Goal: Task Accomplishment & Management: Manage account settings

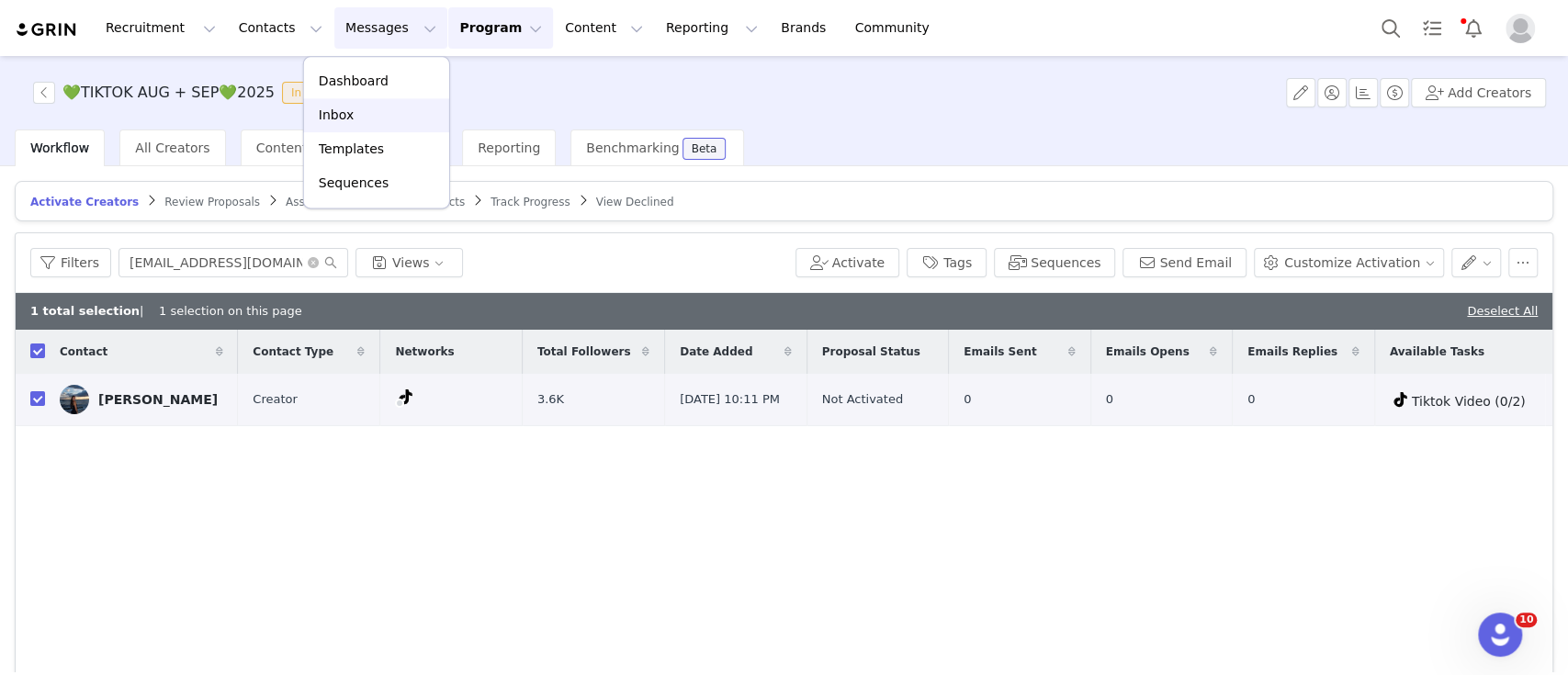
click at [361, 109] on div "Inbox" at bounding box center [376, 115] width 123 height 19
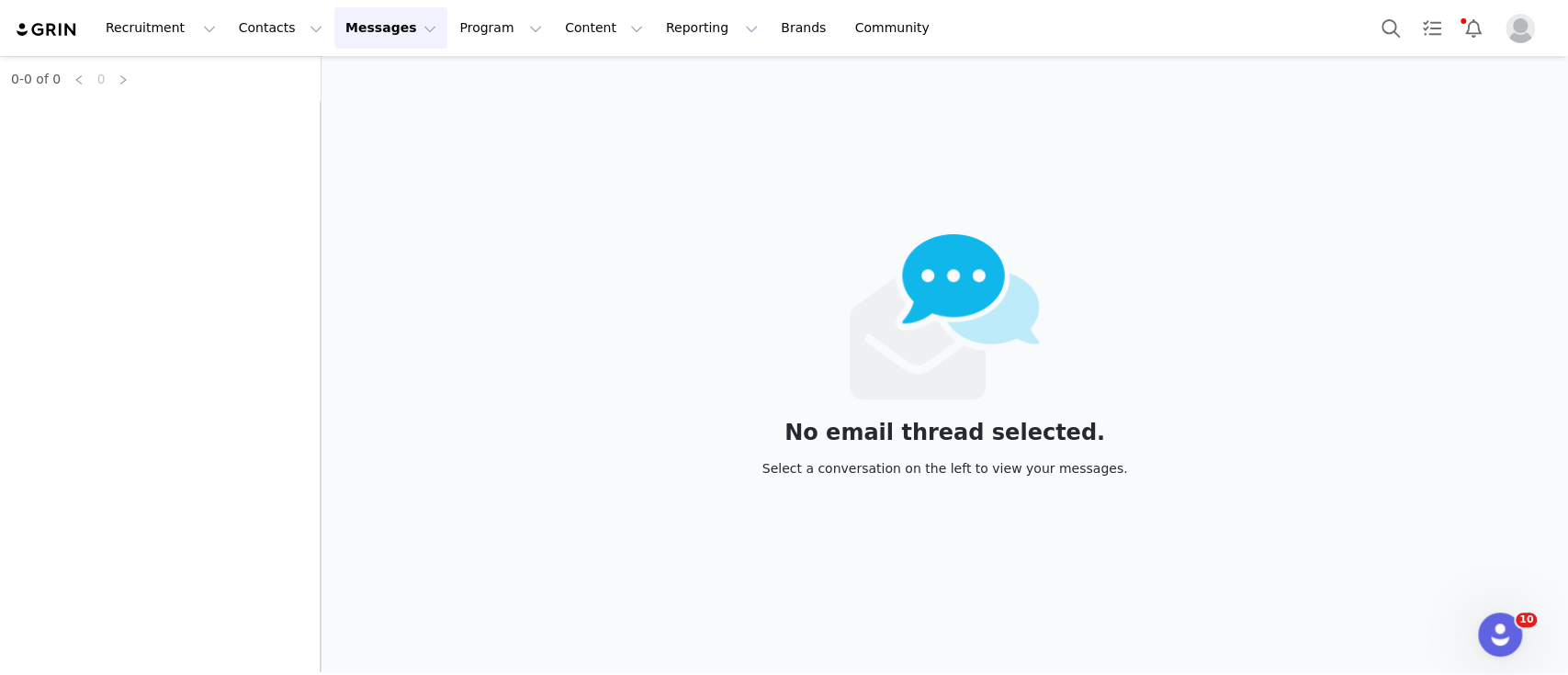
click at [192, 145] on div "0-0 of 0 0" at bounding box center [160, 364] width 321 height 616
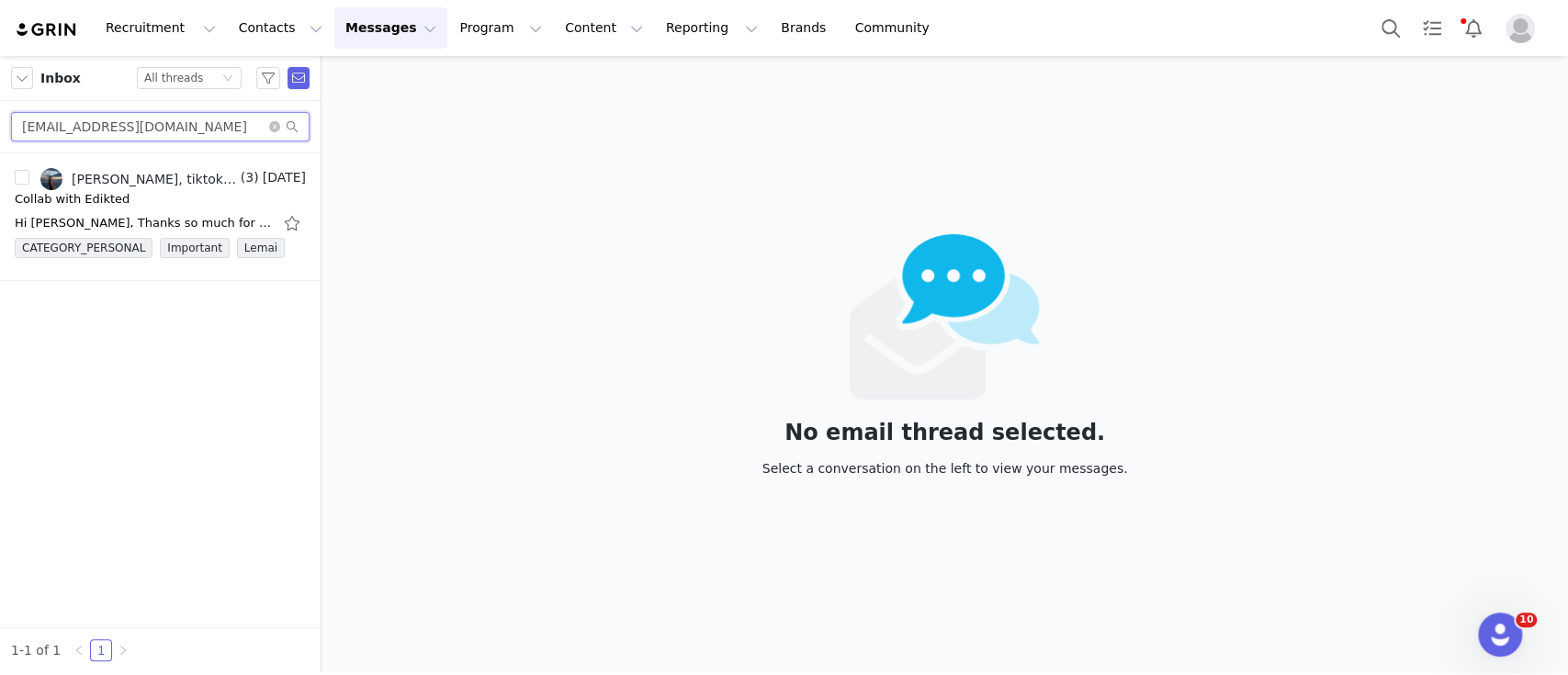
drag, startPoint x: 181, startPoint y: 132, endPoint x: 0, endPoint y: 129, distance: 181.0
click at [0, 129] on div "eemmawahyu@gmail.com" at bounding box center [160, 127] width 321 height 52
paste input "maren.p.schriver@icloud"
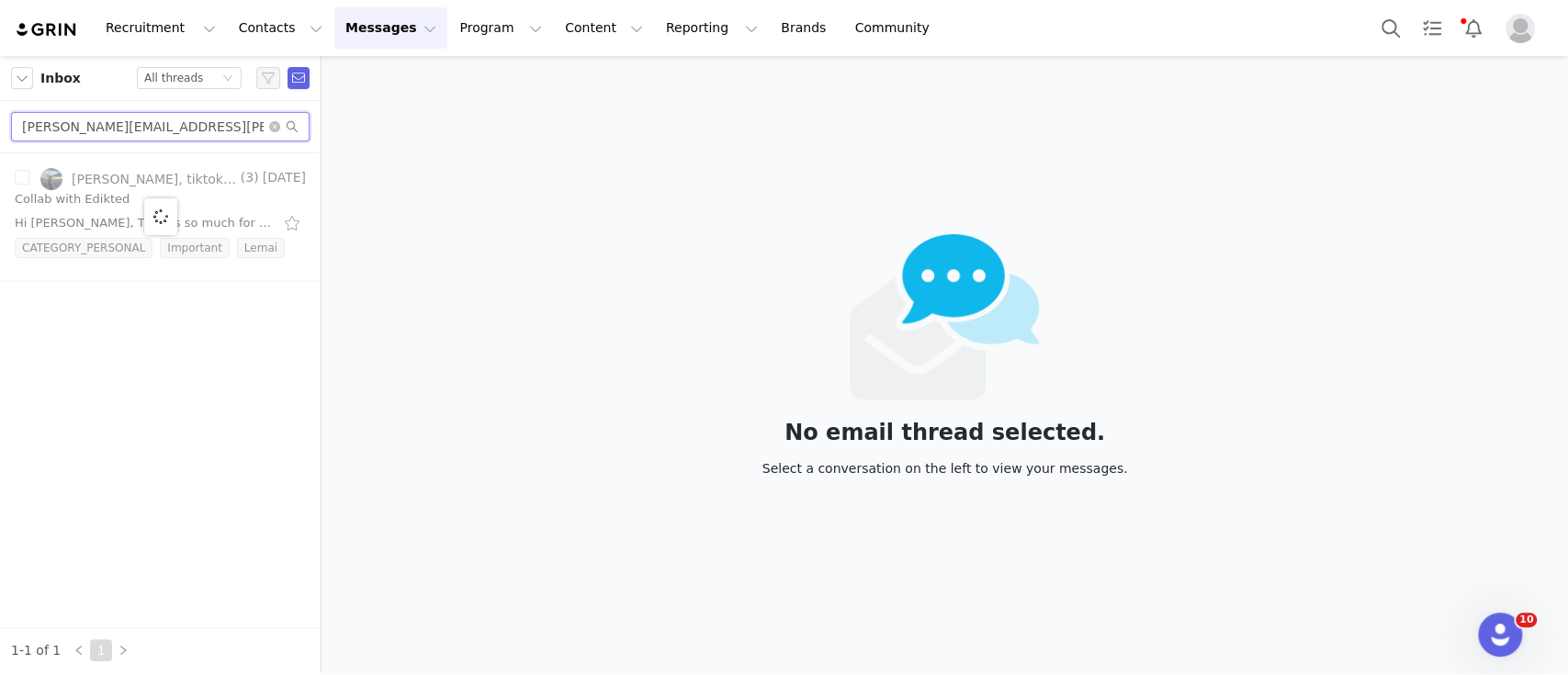
type input "maren.p.schriver@icloud.com"
click at [109, 190] on div at bounding box center [160, 217] width 321 height 128
click at [132, 183] on div at bounding box center [160, 217] width 321 height 128
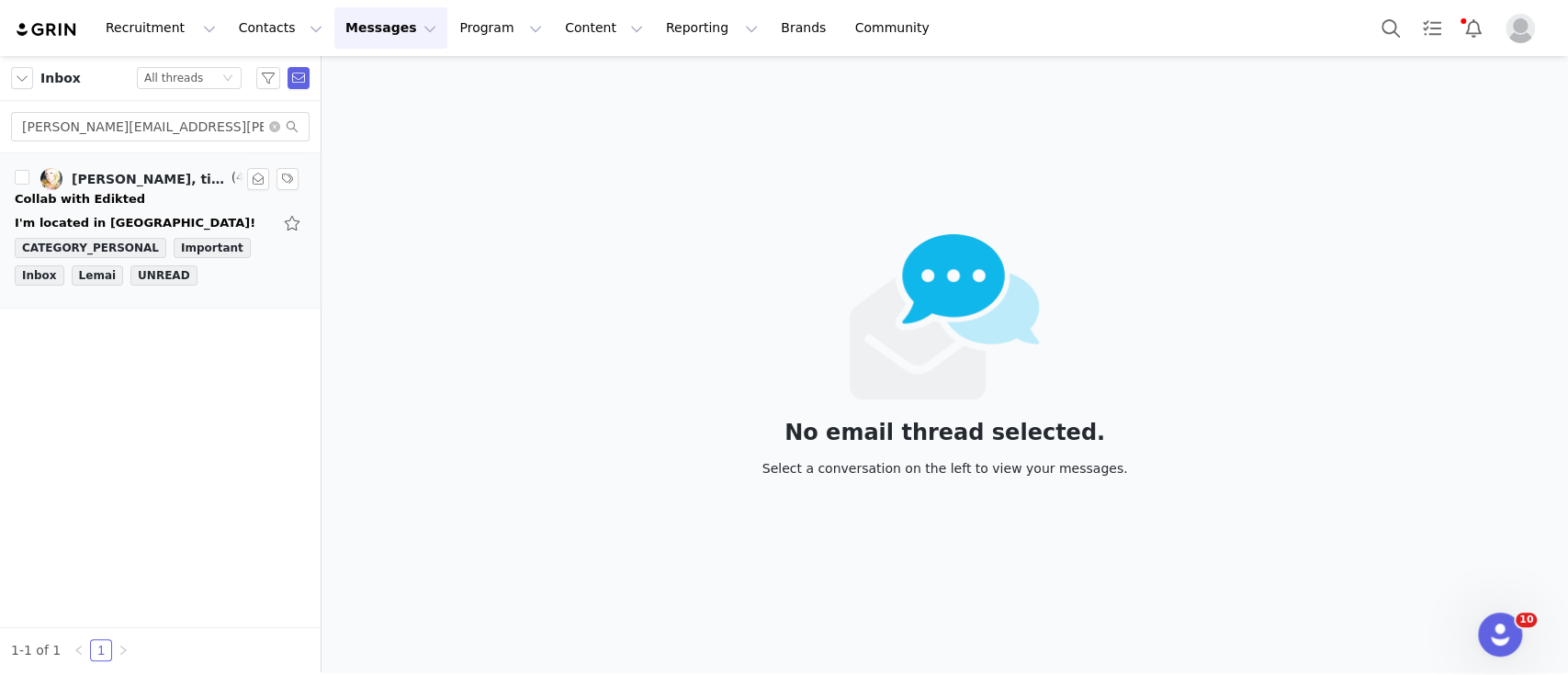
click at [94, 194] on div "Collab with Edikted" at bounding box center [79, 199] width 131 height 18
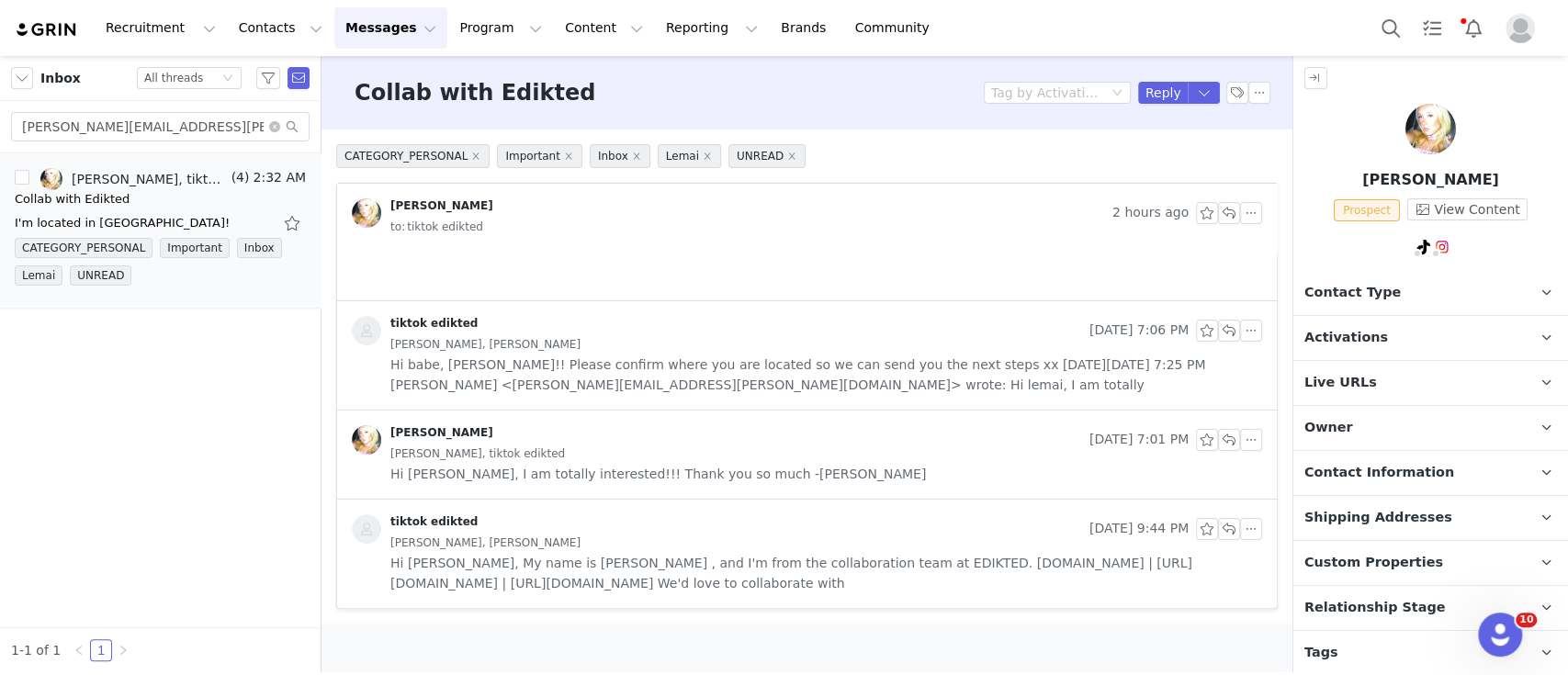
click at [1411, 293] on p "Contact Type Contact type can be Creator, Prospect, Application, or Manager." at bounding box center [1409, 292] width 231 height 44
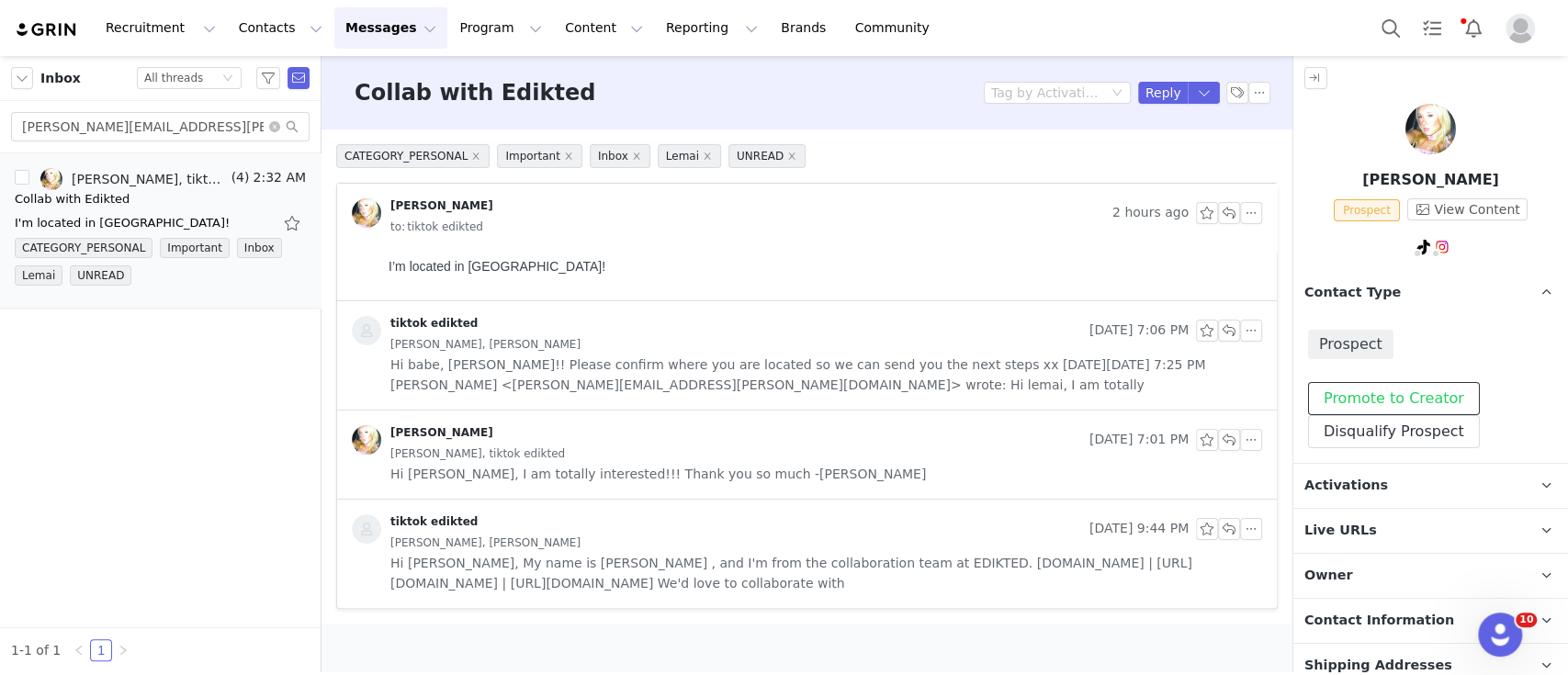
click at [1410, 390] on button "Promote to Creator" at bounding box center [1394, 398] width 171 height 33
click at [1405, 494] on p "Activations" at bounding box center [1409, 486] width 231 height 44
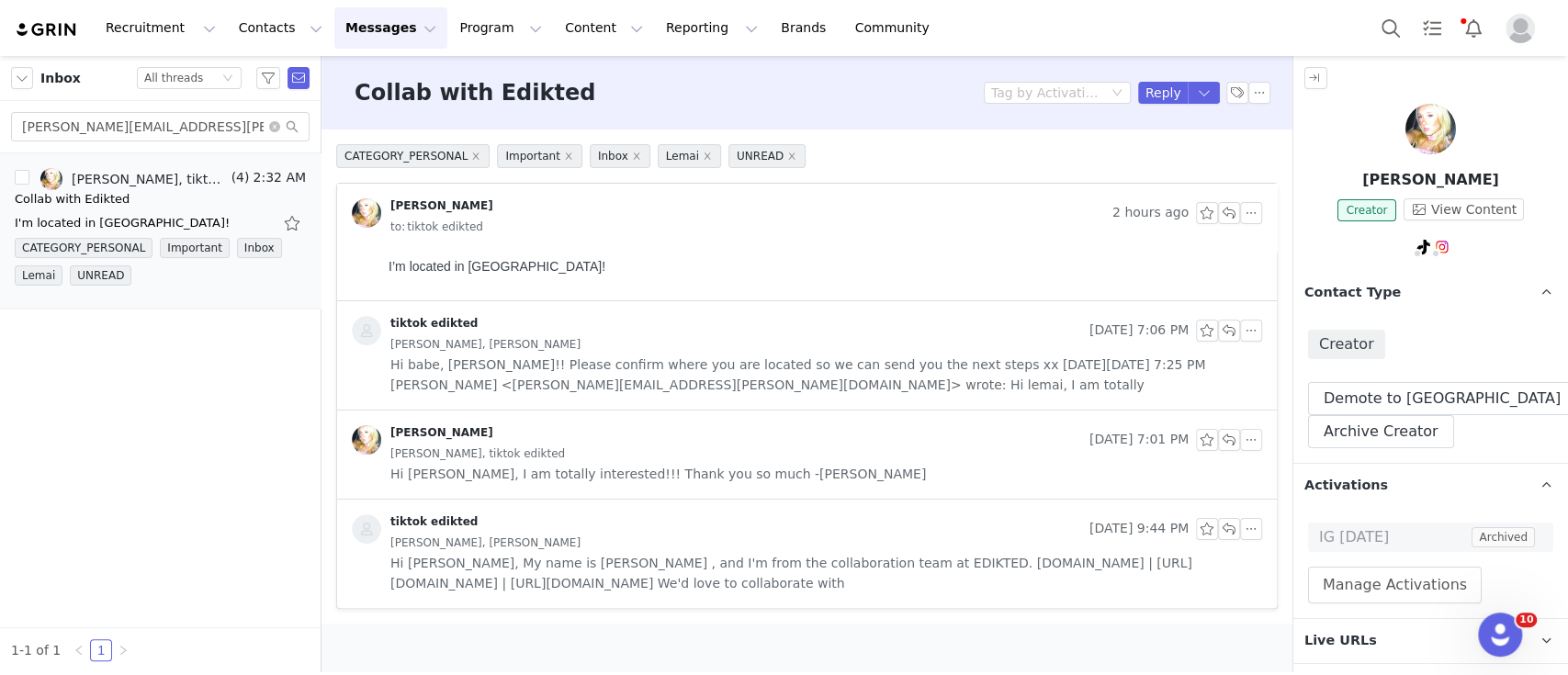
click at [1425, 119] on img at bounding box center [1430, 129] width 50 height 50
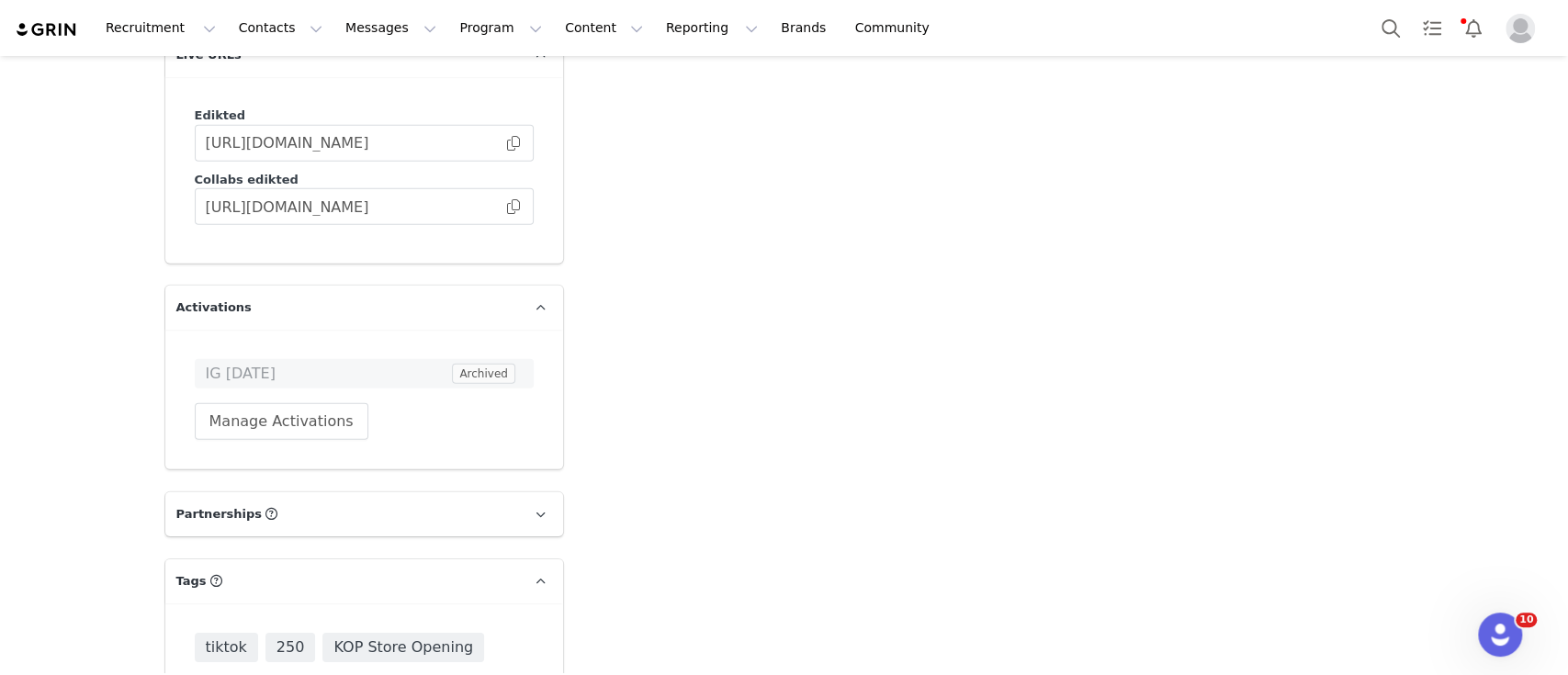
scroll to position [3182, 0]
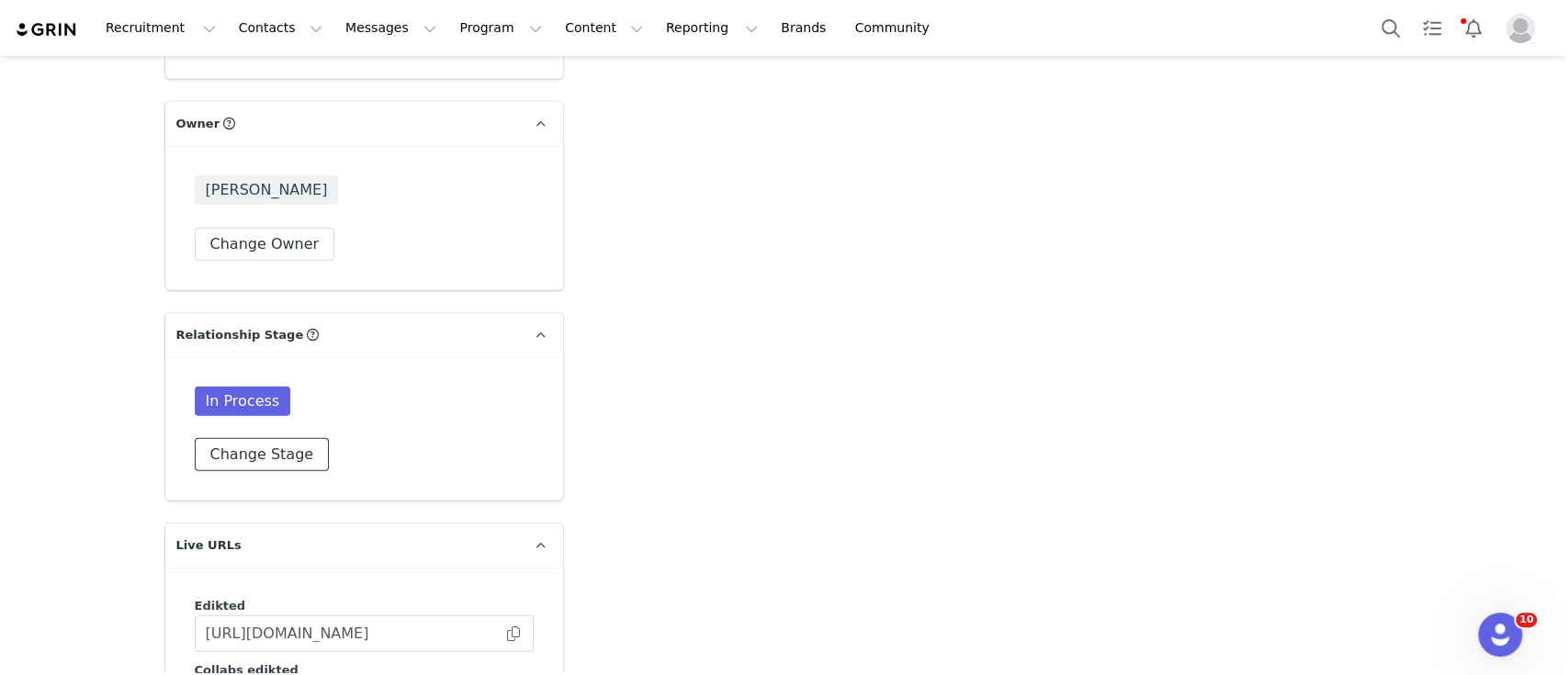
click at [255, 438] on button "Change Stage" at bounding box center [262, 454] width 135 height 33
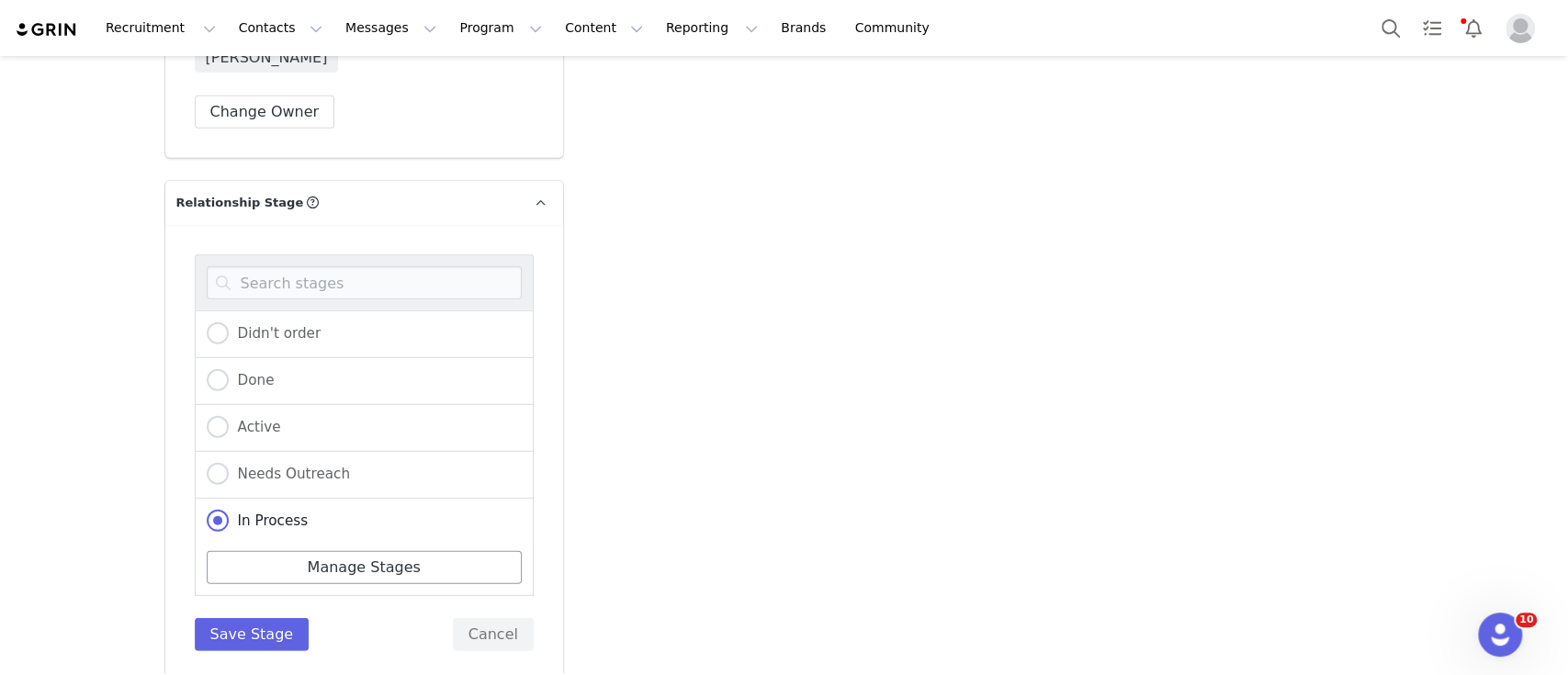
scroll to position [3426, 0]
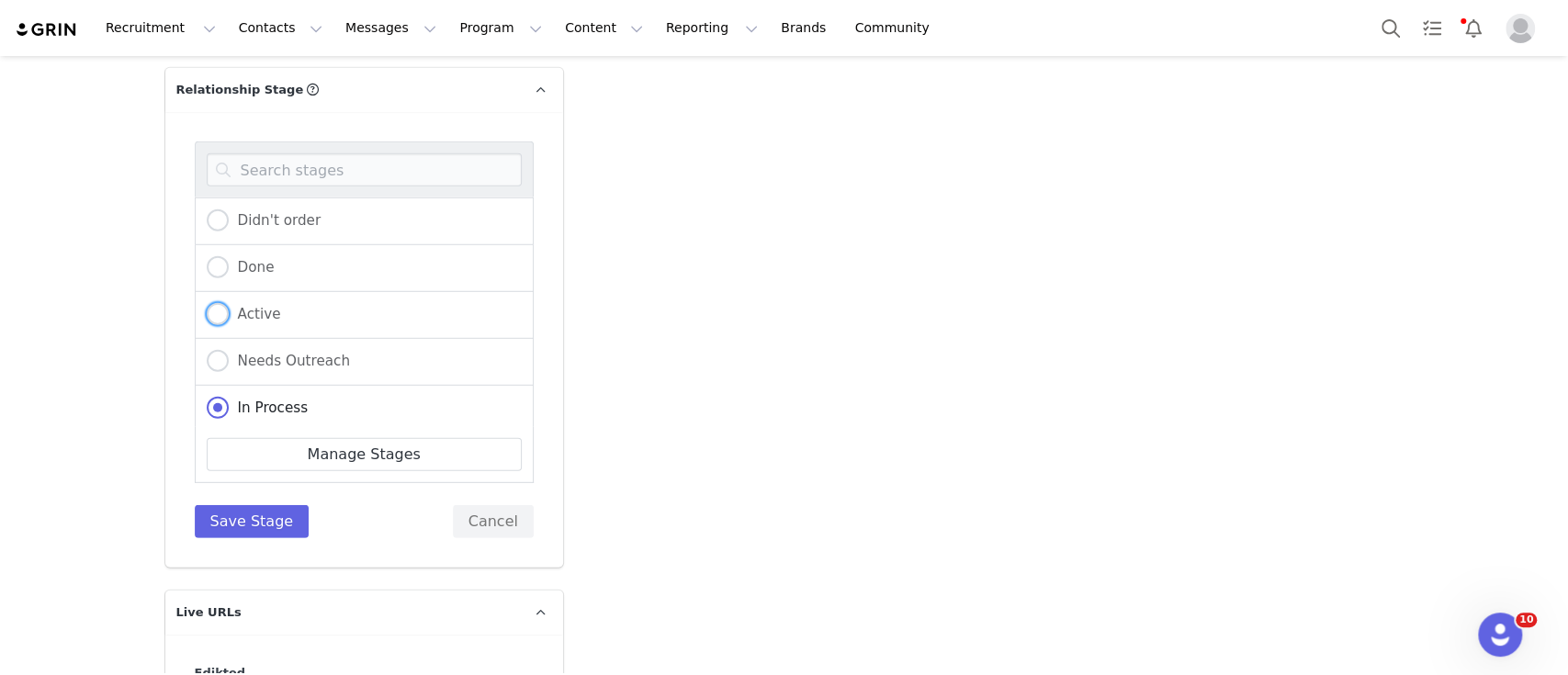
drag, startPoint x: 234, startPoint y: 242, endPoint x: 265, endPoint y: 321, distance: 84.9
click at [234, 306] on span "Active" at bounding box center [254, 313] width 52 height 16
click at [229, 303] on input "Active" at bounding box center [217, 314] width 22 height 24
radio input "true"
radio input "false"
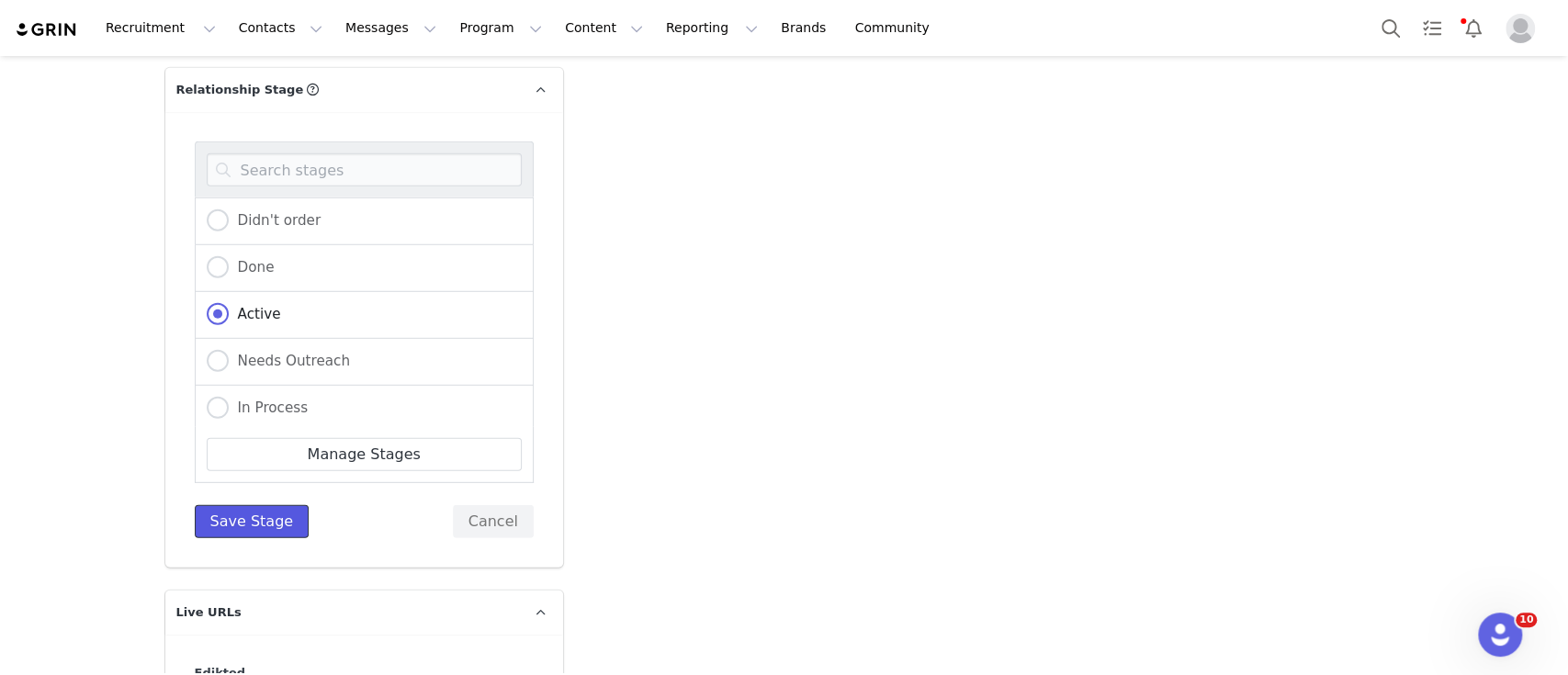
click at [256, 505] on button "Save Stage" at bounding box center [251, 521] width 115 height 33
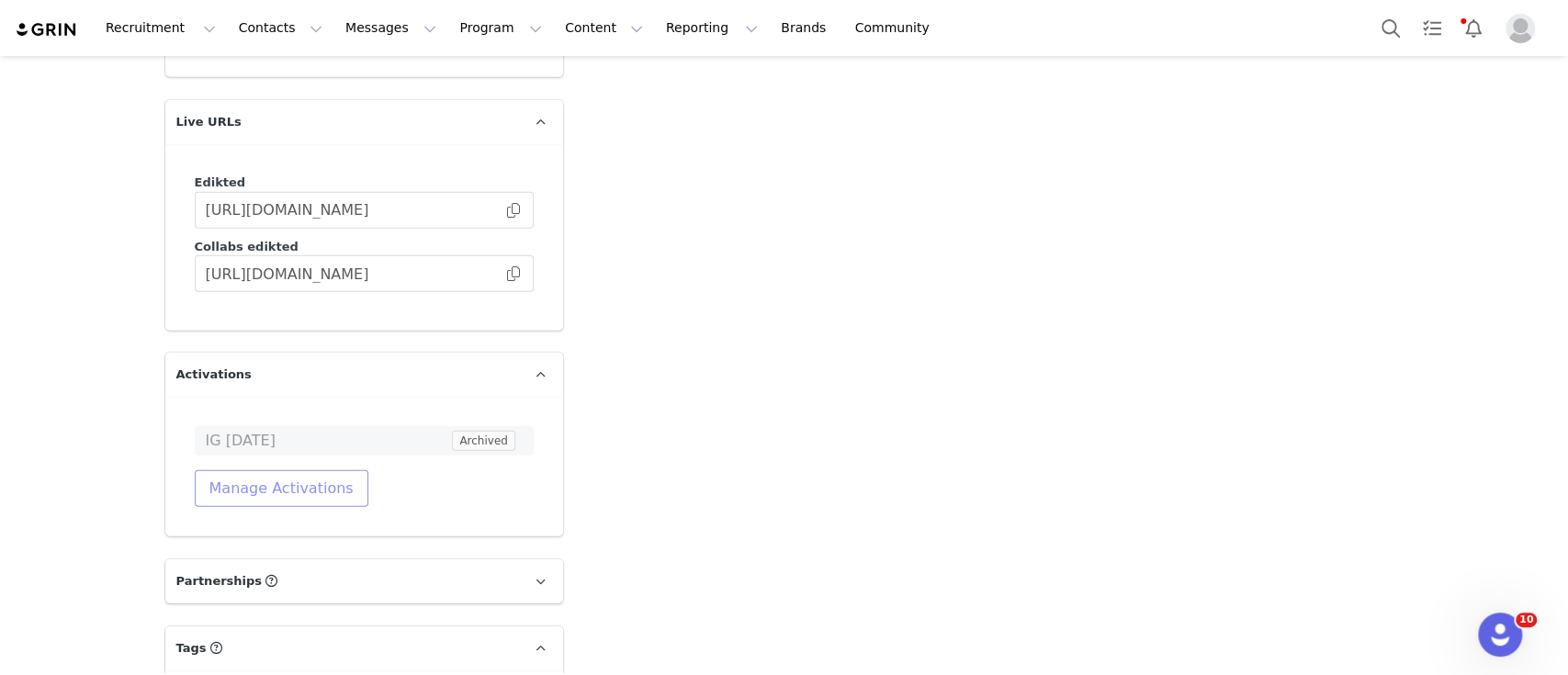
click at [276, 470] on button "Manage Activations" at bounding box center [281, 488] width 173 height 37
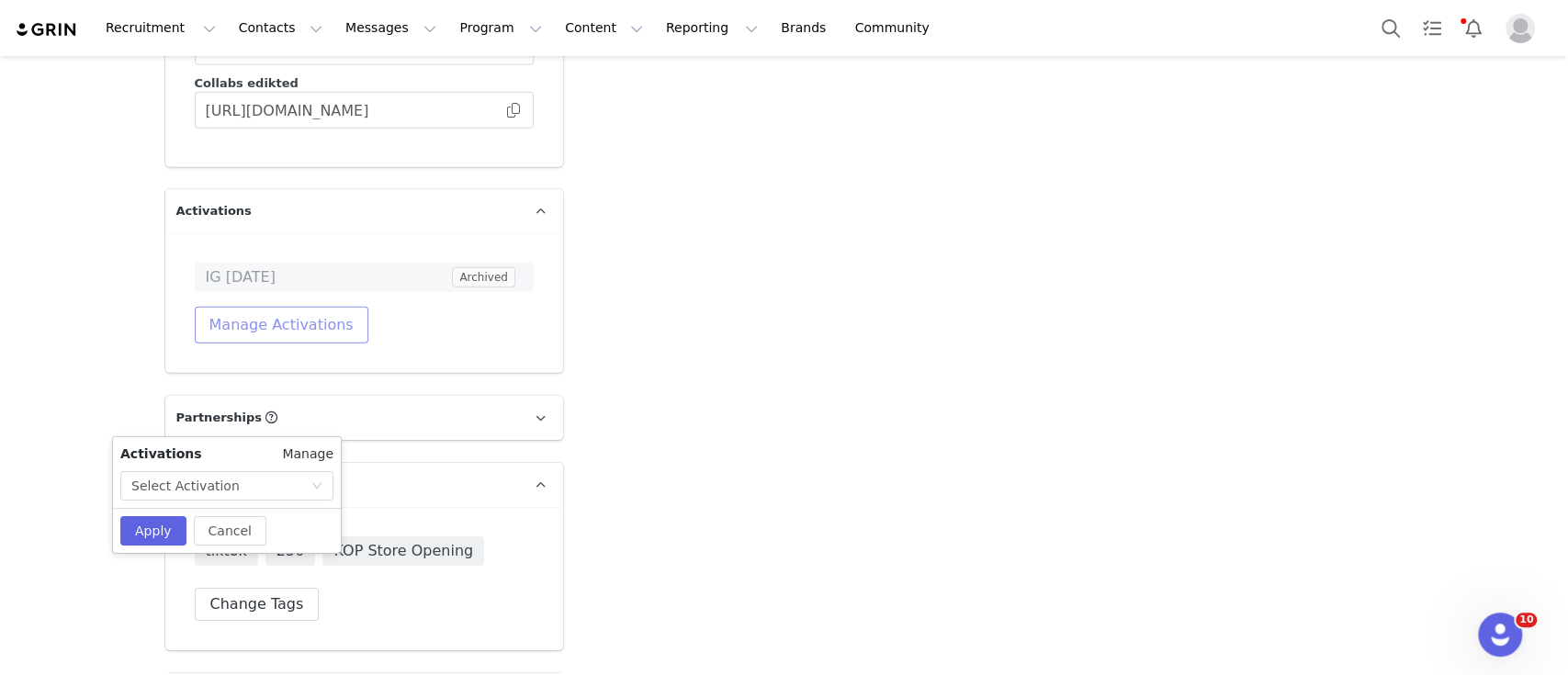
scroll to position [3849, 0]
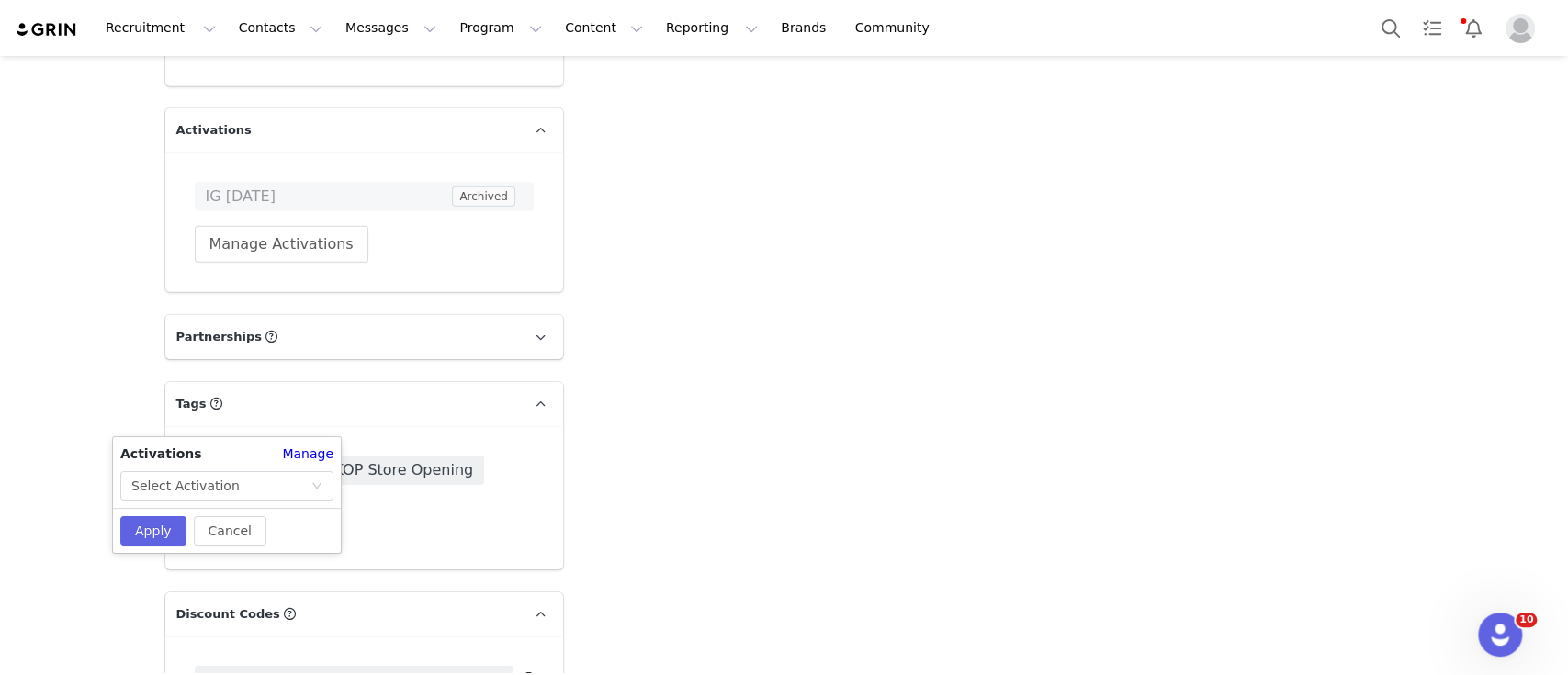
click at [295, 468] on div "Activations Manage Select Activation" at bounding box center [227, 472] width 228 height 56
click at [299, 483] on div "Select Activation" at bounding box center [221, 486] width 179 height 28
click at [302, 486] on div "Select Activation" at bounding box center [221, 486] width 179 height 28
click at [316, 477] on div "Select Activation" at bounding box center [227, 486] width 213 height 30
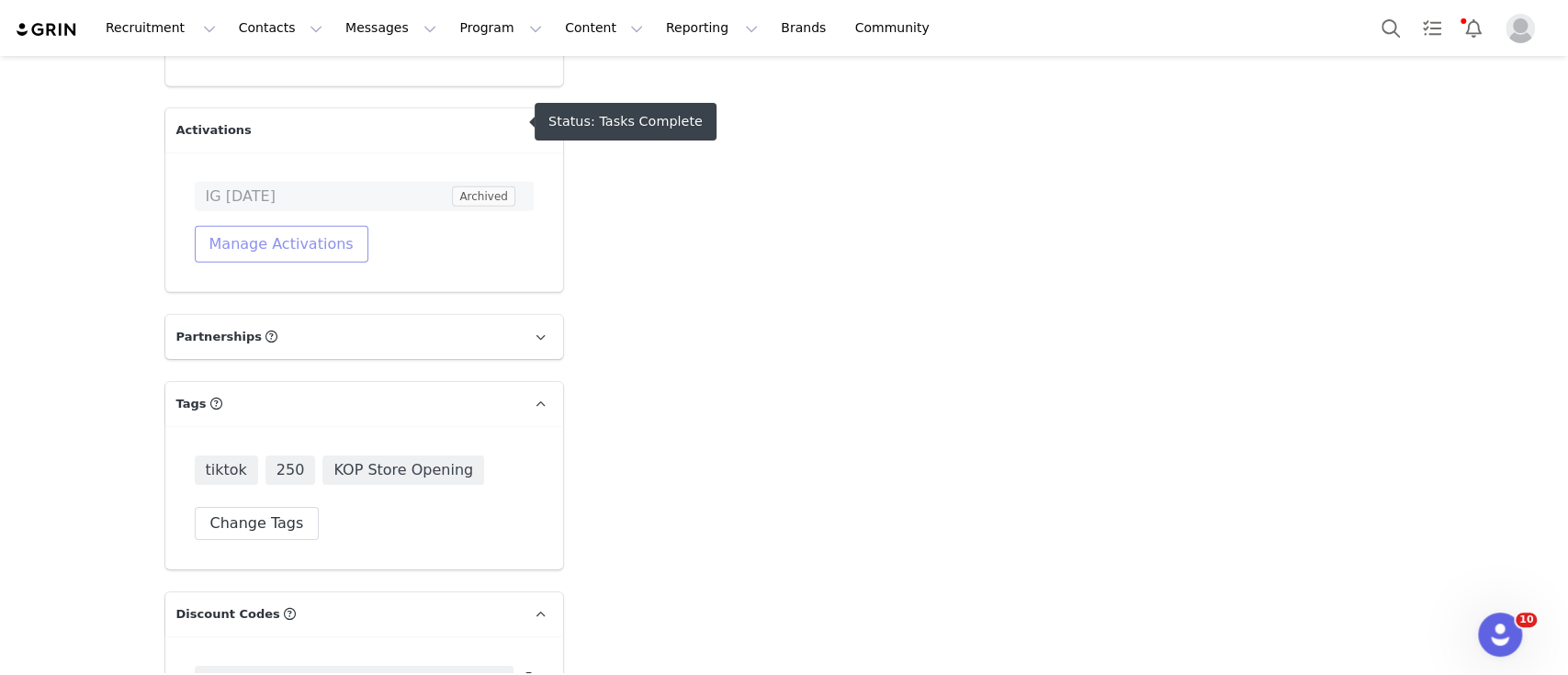
click at [311, 226] on button "Manage Activations" at bounding box center [281, 244] width 173 height 37
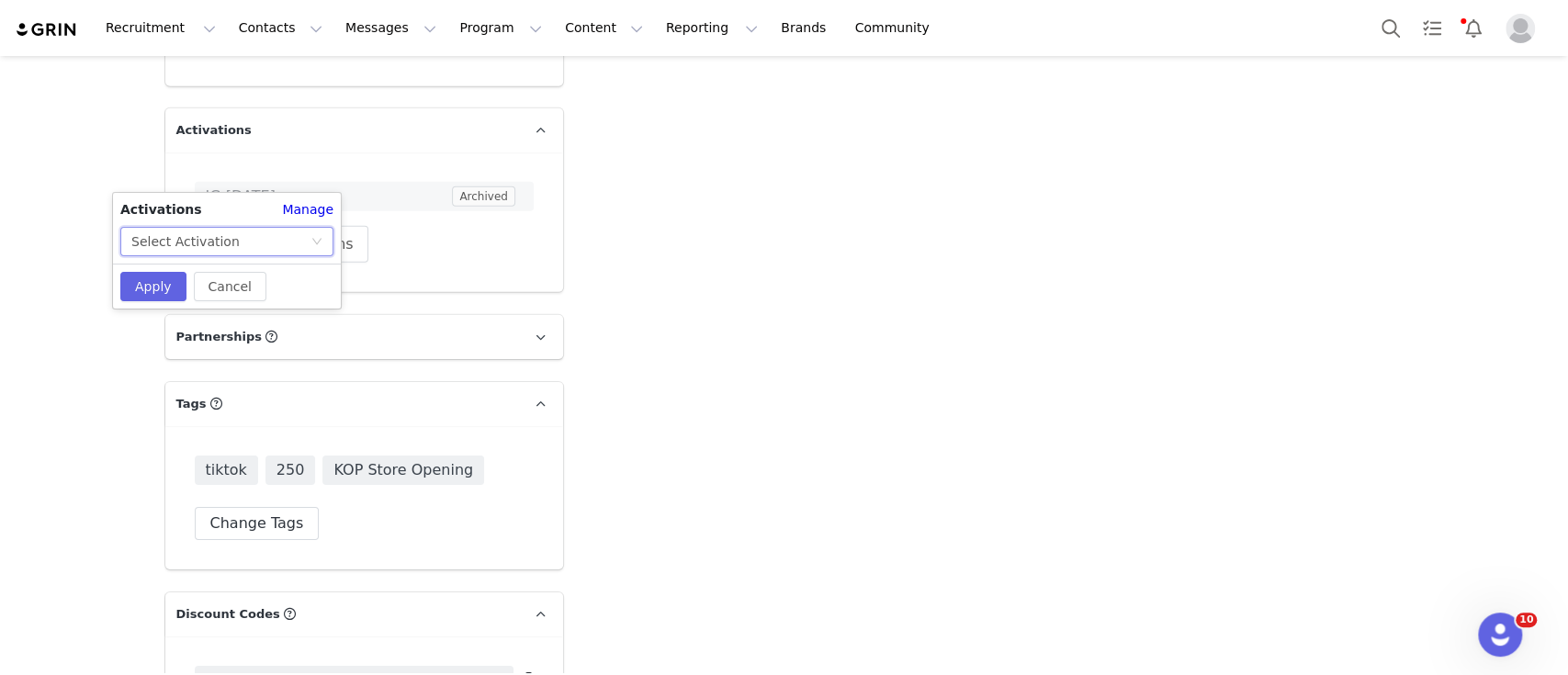
click at [295, 239] on div "Select Activation" at bounding box center [221, 241] width 179 height 28
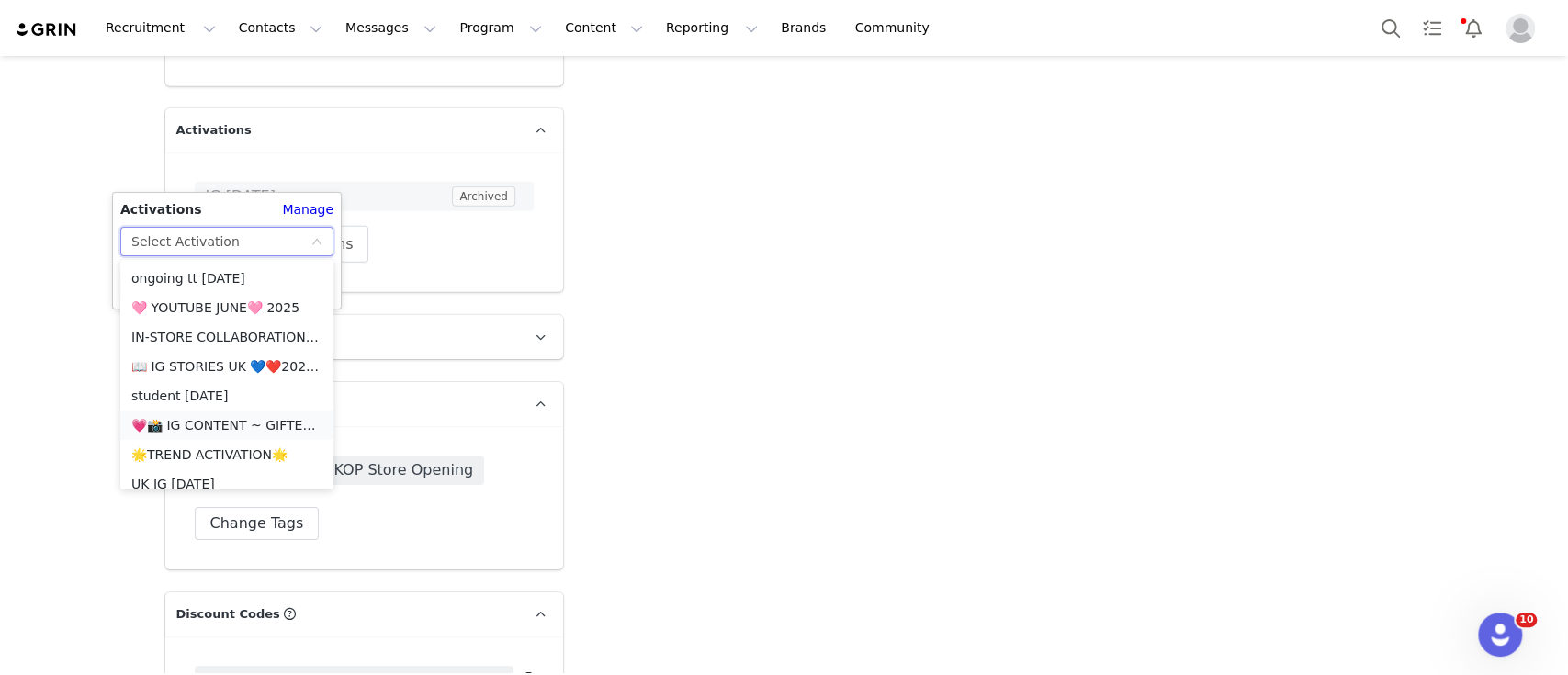
scroll to position [489, 0]
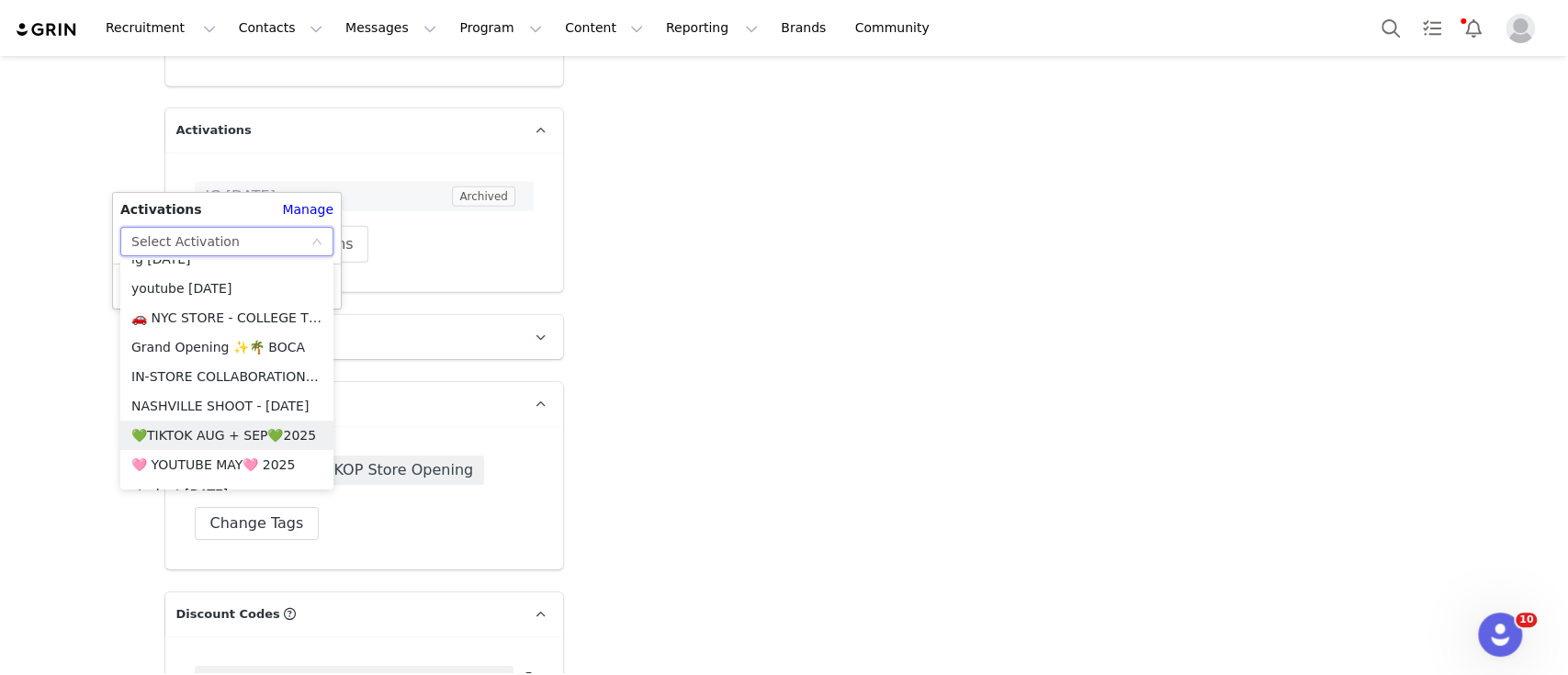
click at [231, 435] on li "💚TIKTOK AUG + SEP💚2025" at bounding box center [227, 435] width 213 height 30
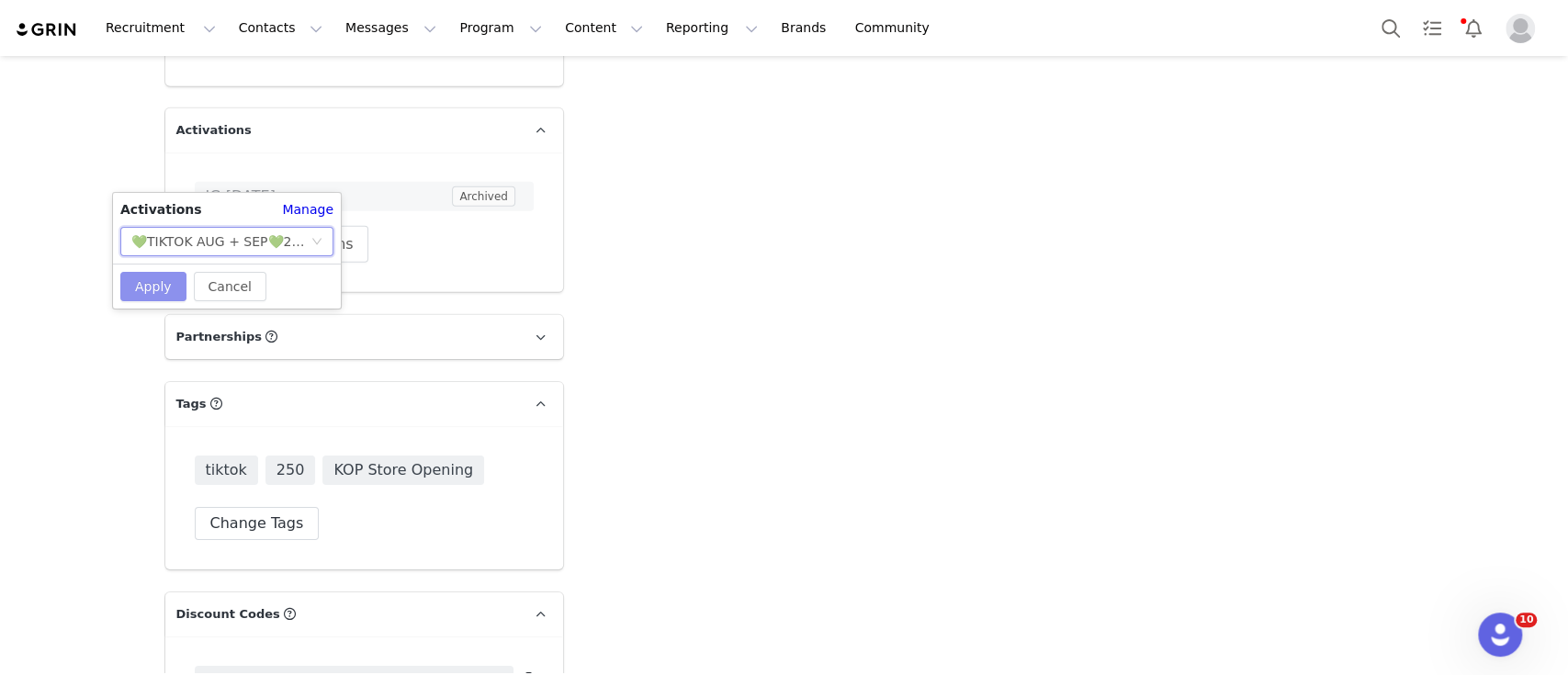
click at [157, 293] on button "Apply" at bounding box center [152, 286] width 66 height 30
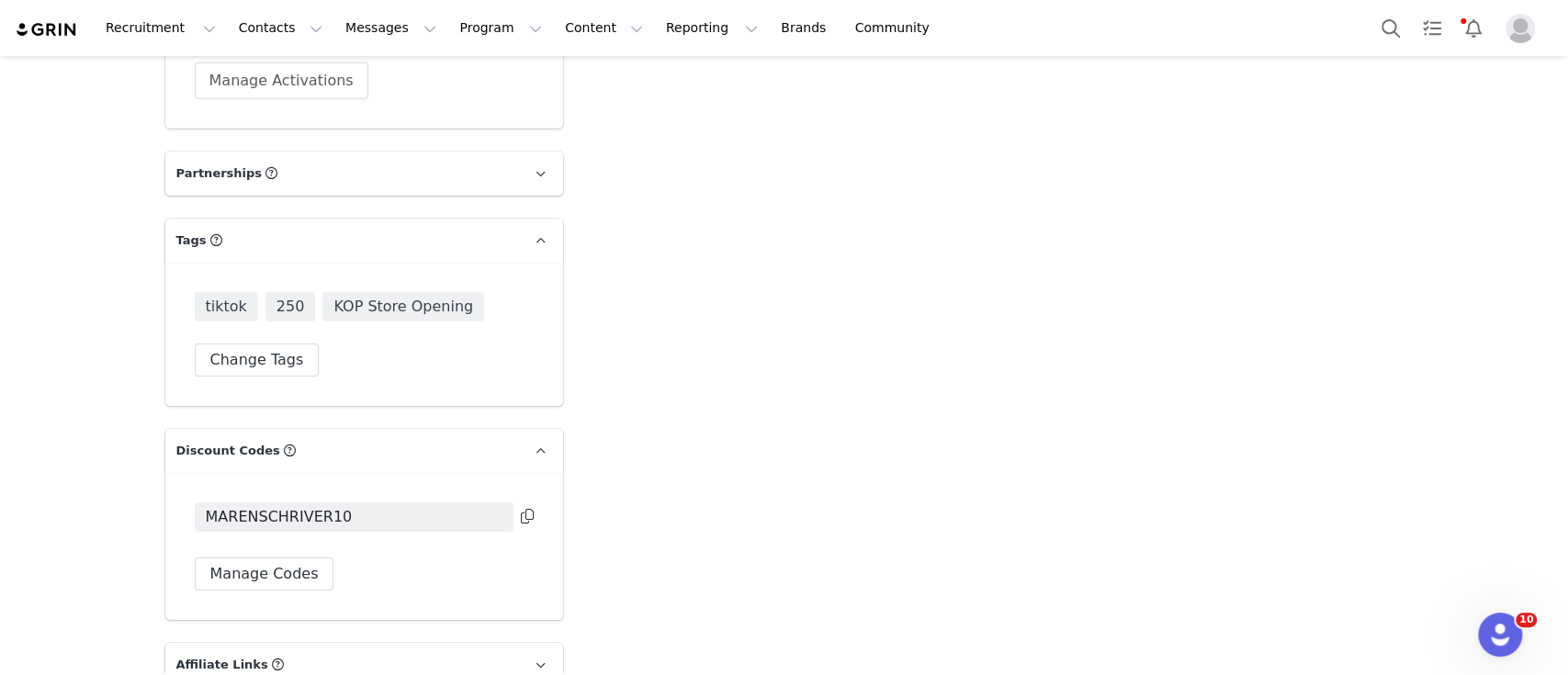
scroll to position [4100, 0]
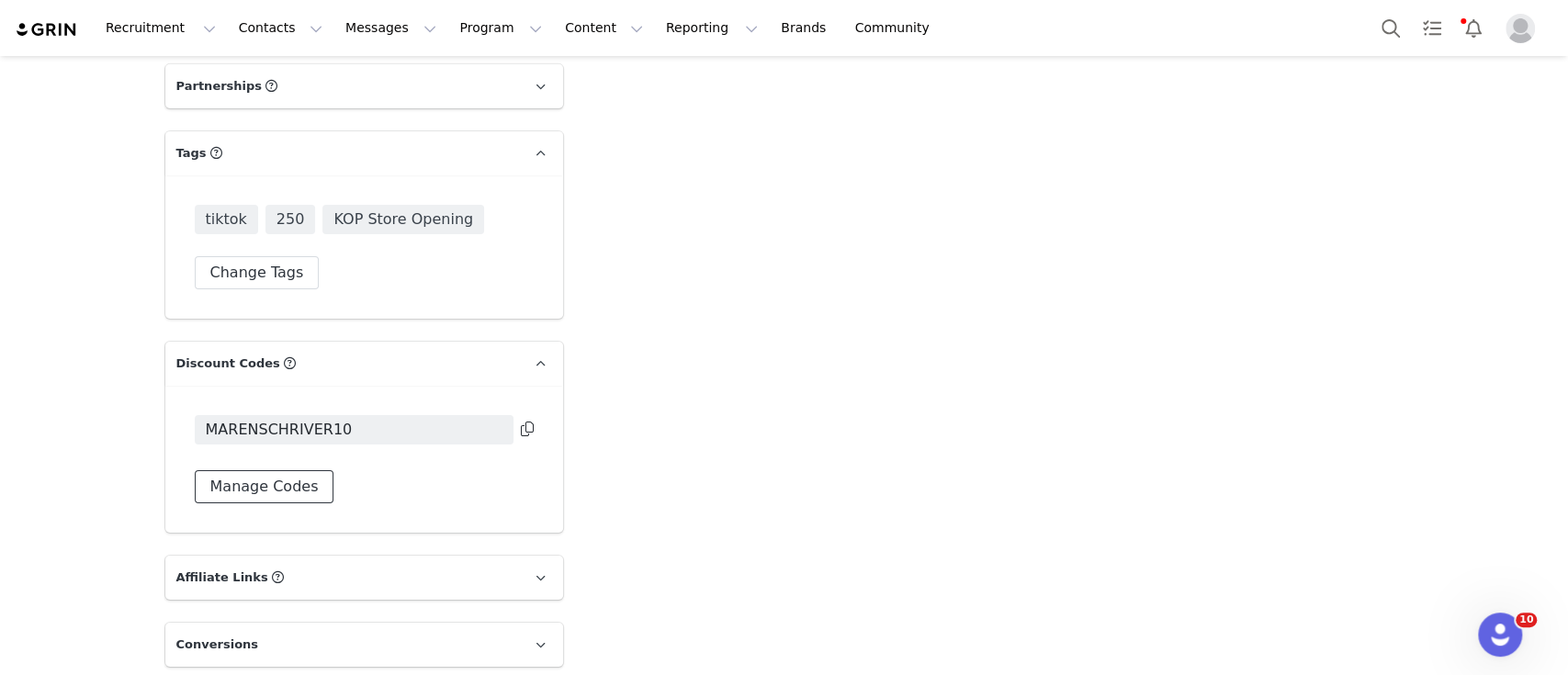
click at [265, 470] on button "Manage Codes" at bounding box center [264, 486] width 140 height 33
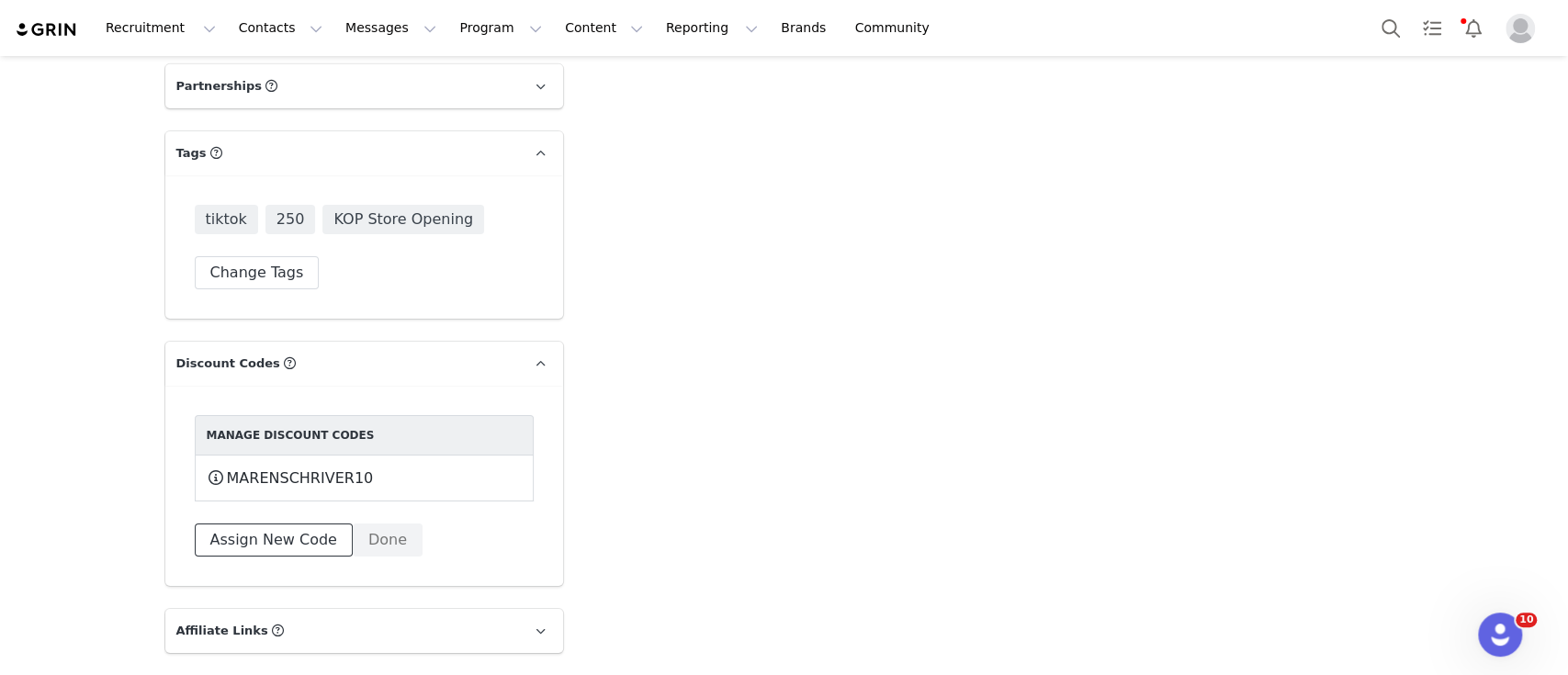
click at [302, 524] on button "Assign New Code" at bounding box center [273, 540] width 158 height 33
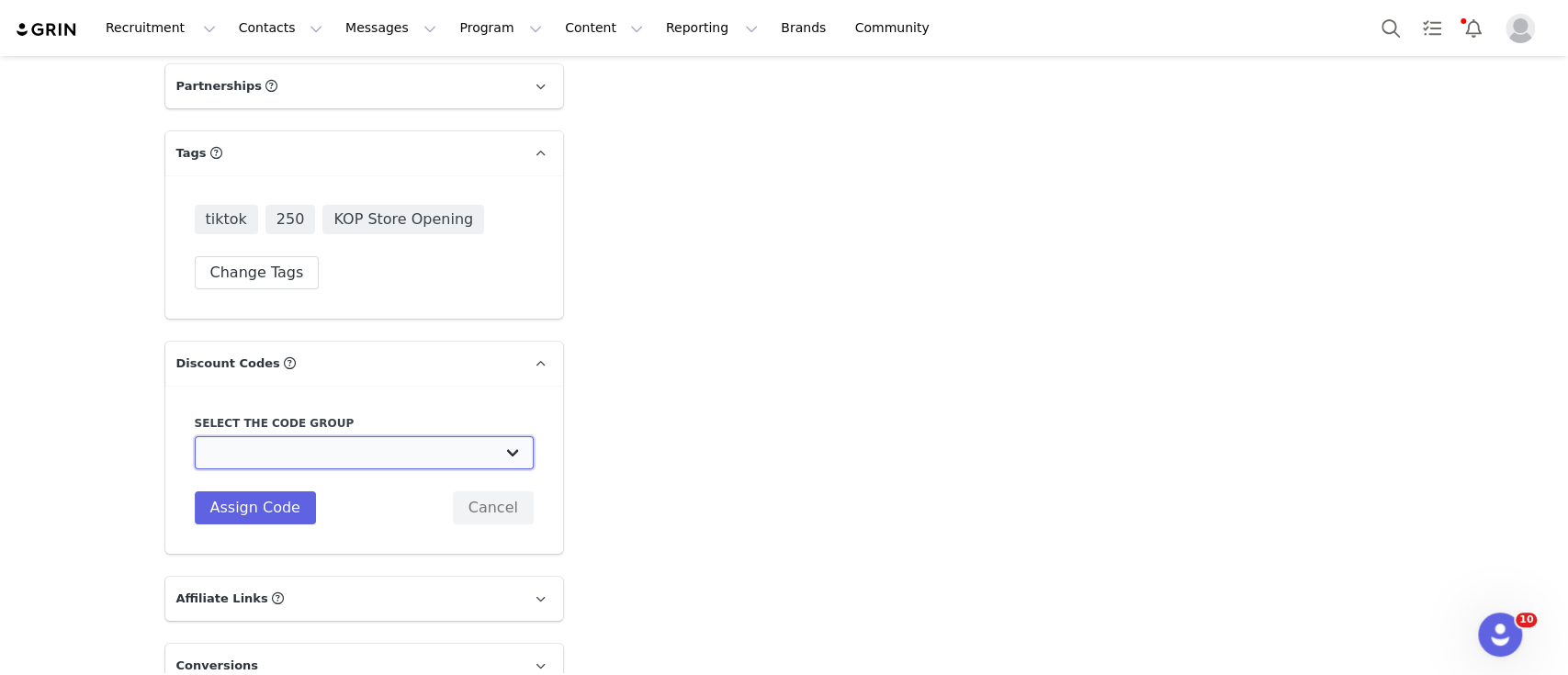
drag, startPoint x: 413, startPoint y: 371, endPoint x: 408, endPoint y: 391, distance: 20.6
click at [413, 436] on select "Edikted UK: NEW TIKTOK ❤️ Edikted UK: NEW IG ❤️ Edikted: Students + IG Edikted:…" at bounding box center [364, 452] width 339 height 33
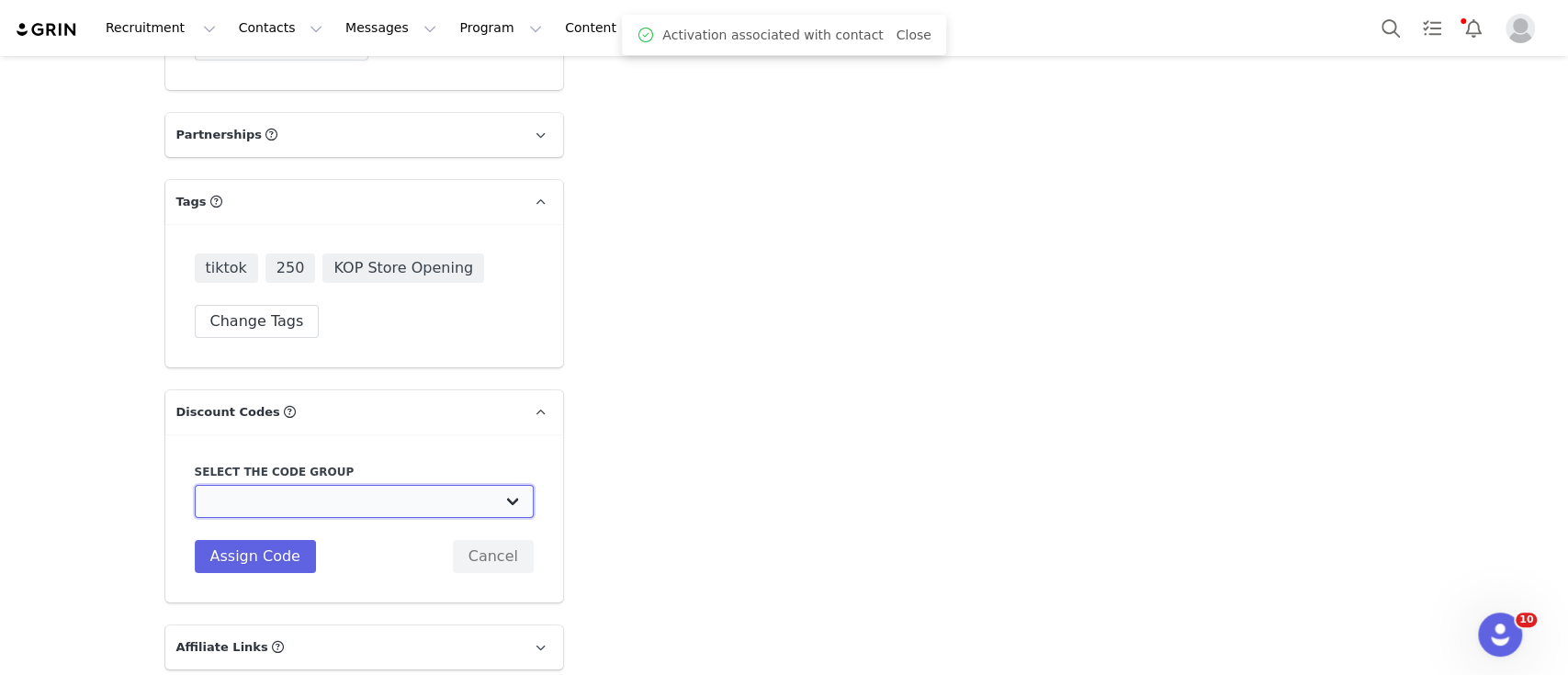
scroll to position [4140, 0]
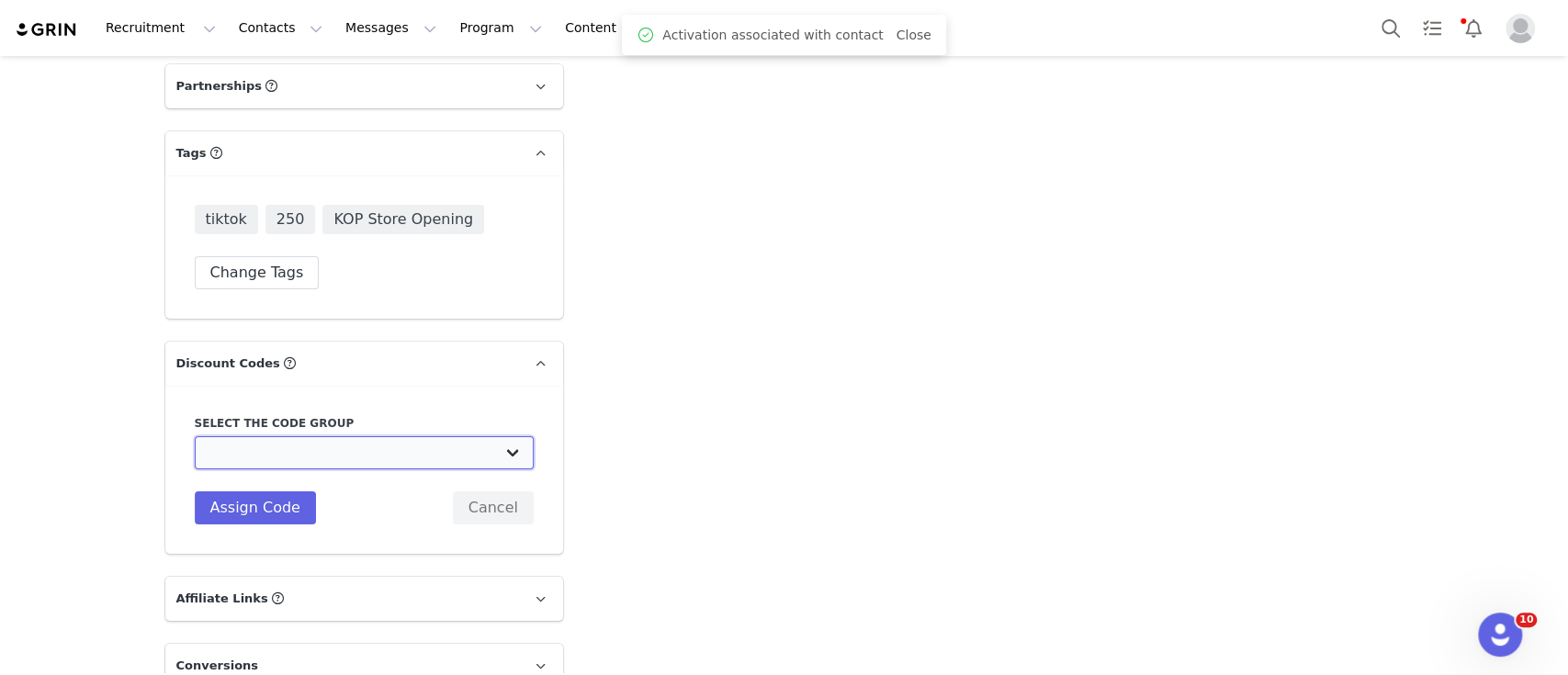
select select "10009859"
click at [194, 436] on select "Edikted UK: NEW TIKTOK ❤️ Edikted UK: NEW IG ❤️ Edikted: Students + IG Edikted:…" at bounding box center [364, 452] width 339 height 33
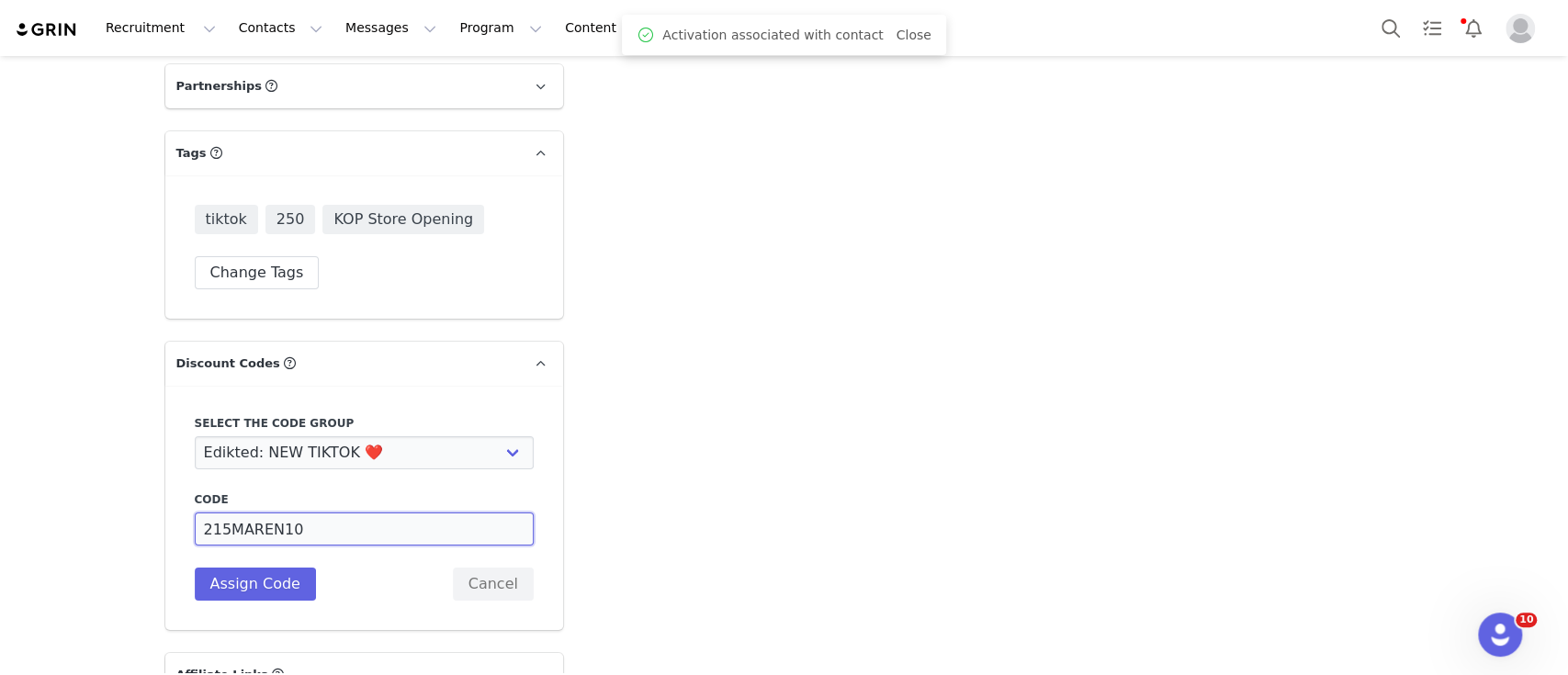
drag, startPoint x: 269, startPoint y: 451, endPoint x: 140, endPoint y: 454, distance: 129.0
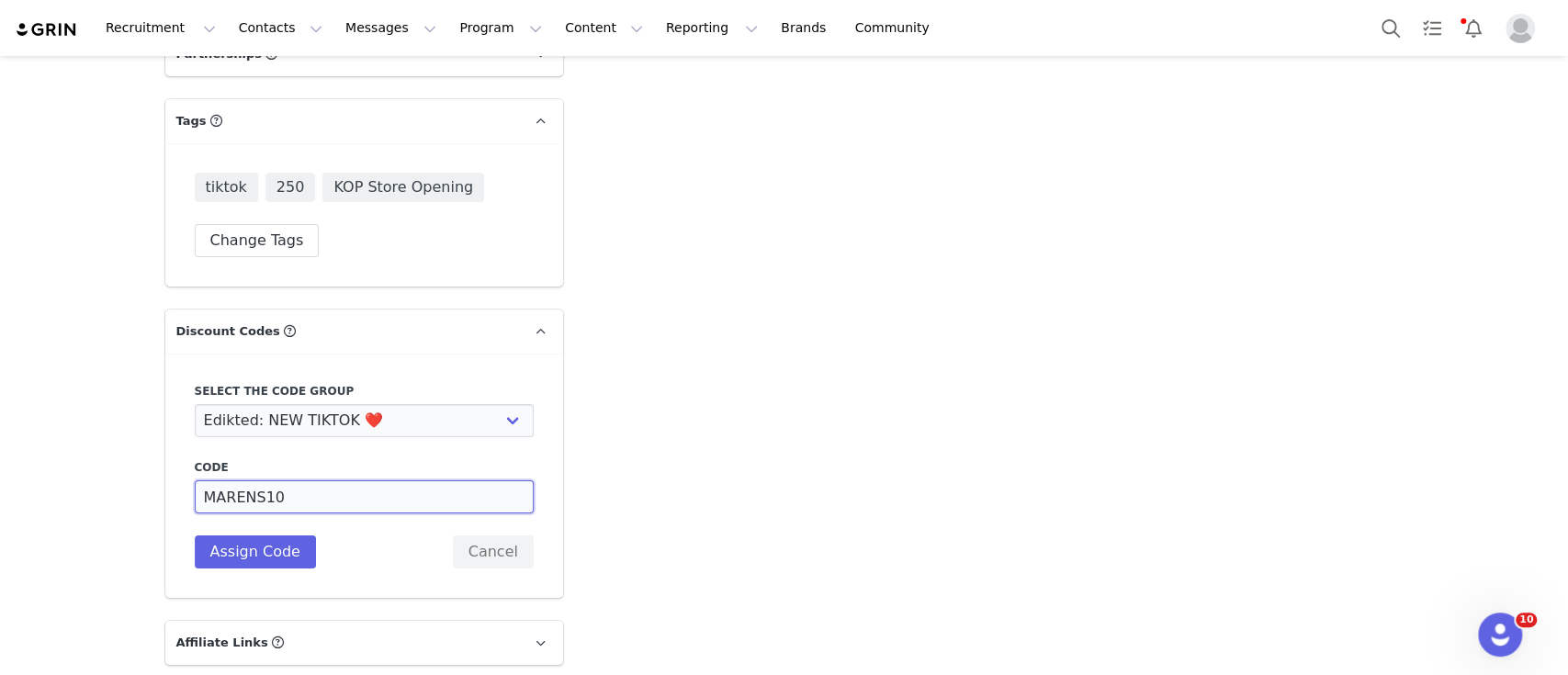
scroll to position [4238, 0]
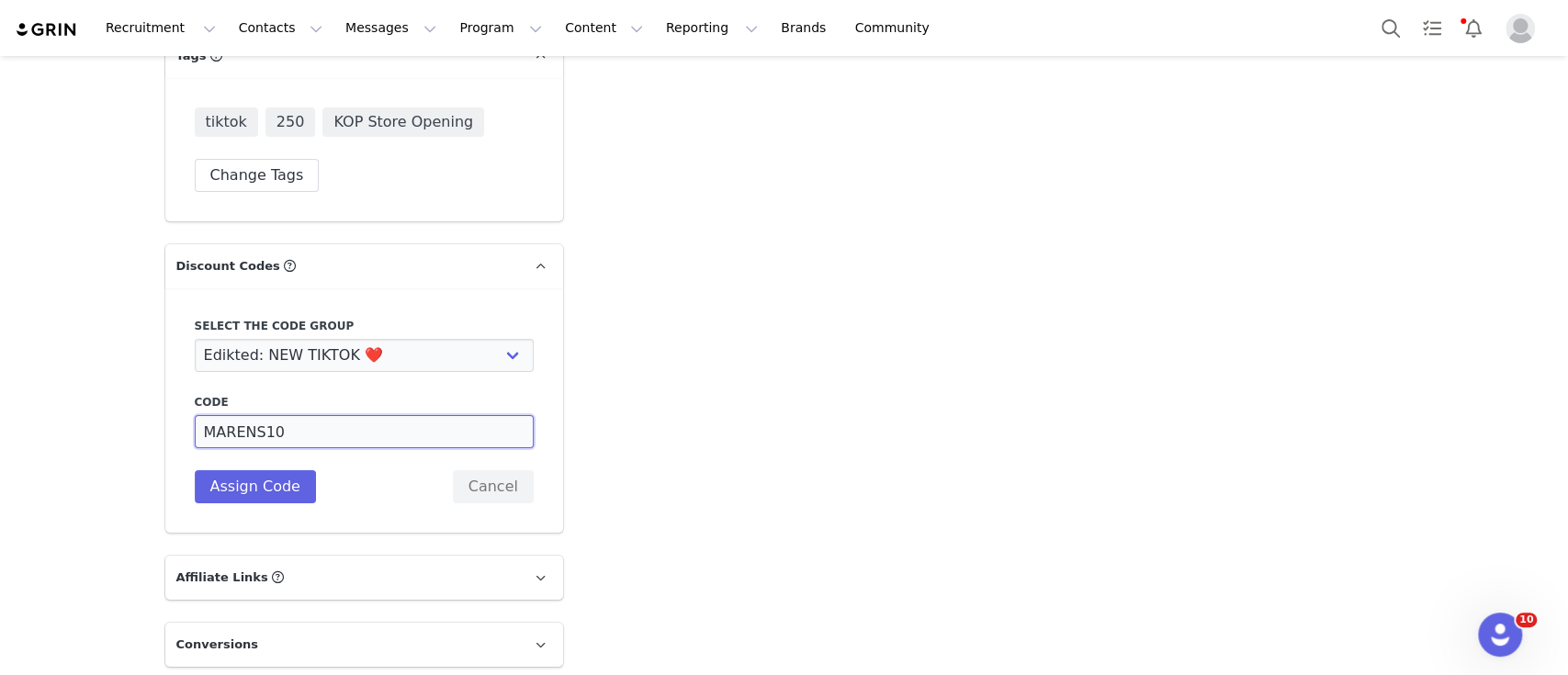
drag, startPoint x: 277, startPoint y: 357, endPoint x: 152, endPoint y: 357, distance: 125.0
type input "MARENS10"
click at [253, 470] on button "Assign Code" at bounding box center [254, 486] width 121 height 33
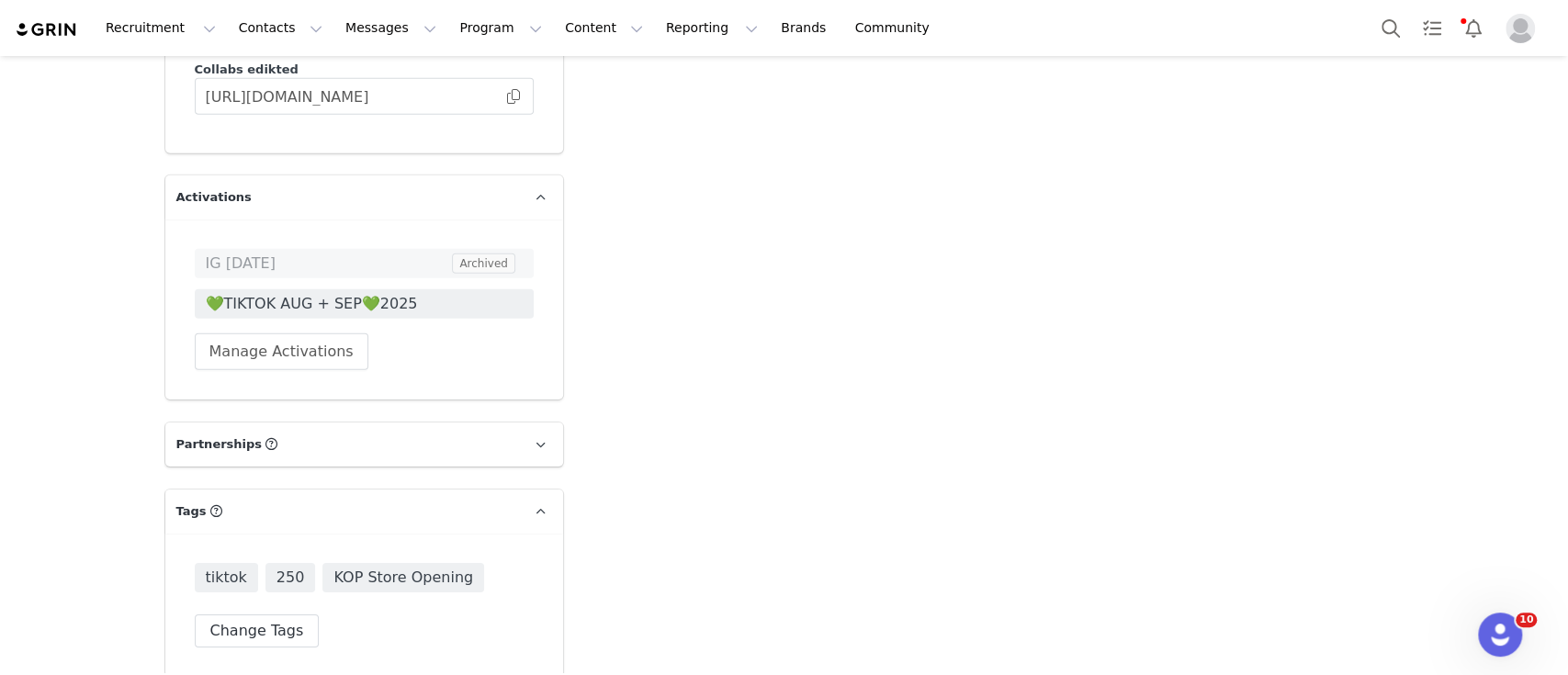
scroll to position [3381, 0]
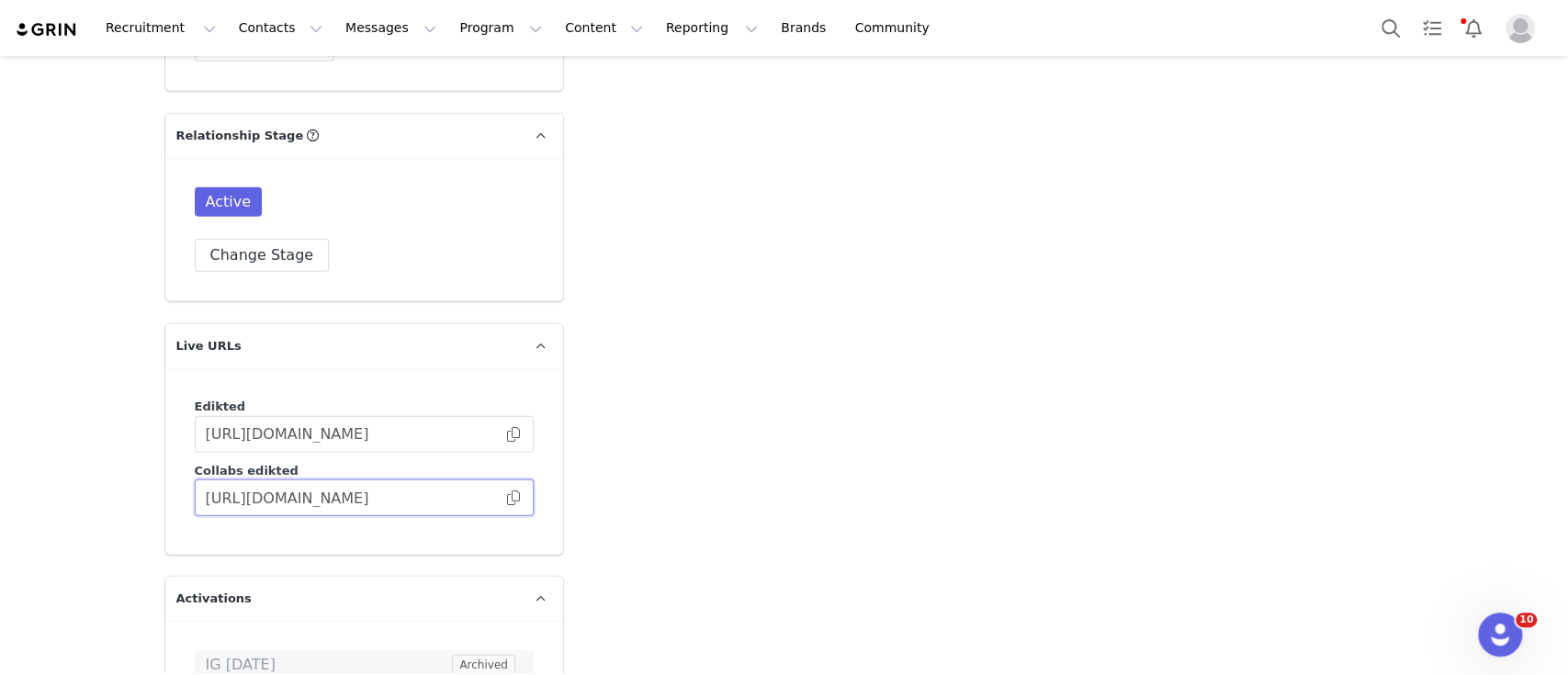
click at [507, 479] on input "https://collabs.edikted.com/78094366-da0c-426b-a2bb-3f374e780ec7" at bounding box center [364, 497] width 339 height 37
click at [506, 479] on span "https://collabs.edikted.com/78094366-da0c-426b-a2bb-3f374e780ec7" at bounding box center [364, 497] width 339 height 37
click at [507, 498] on span at bounding box center [513, 498] width 18 height 0
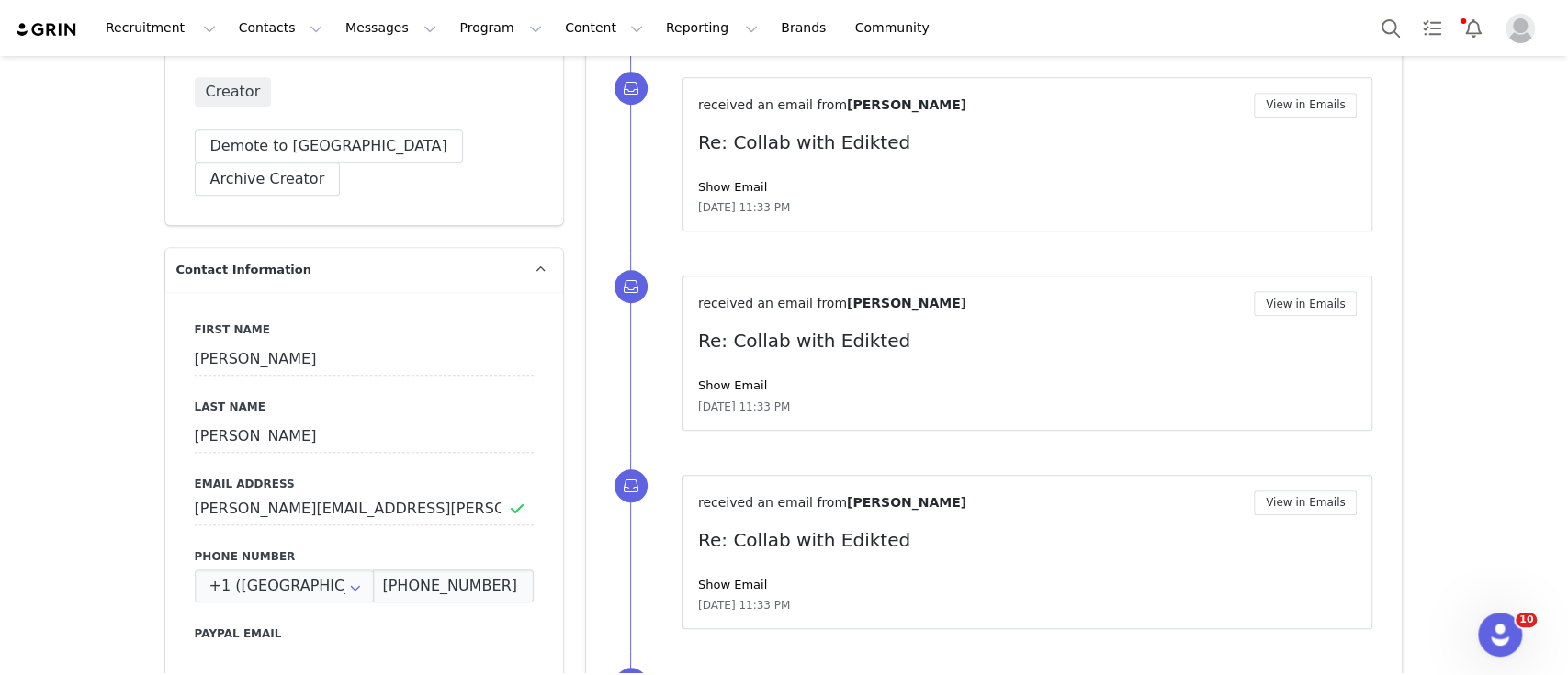
scroll to position [933, 0]
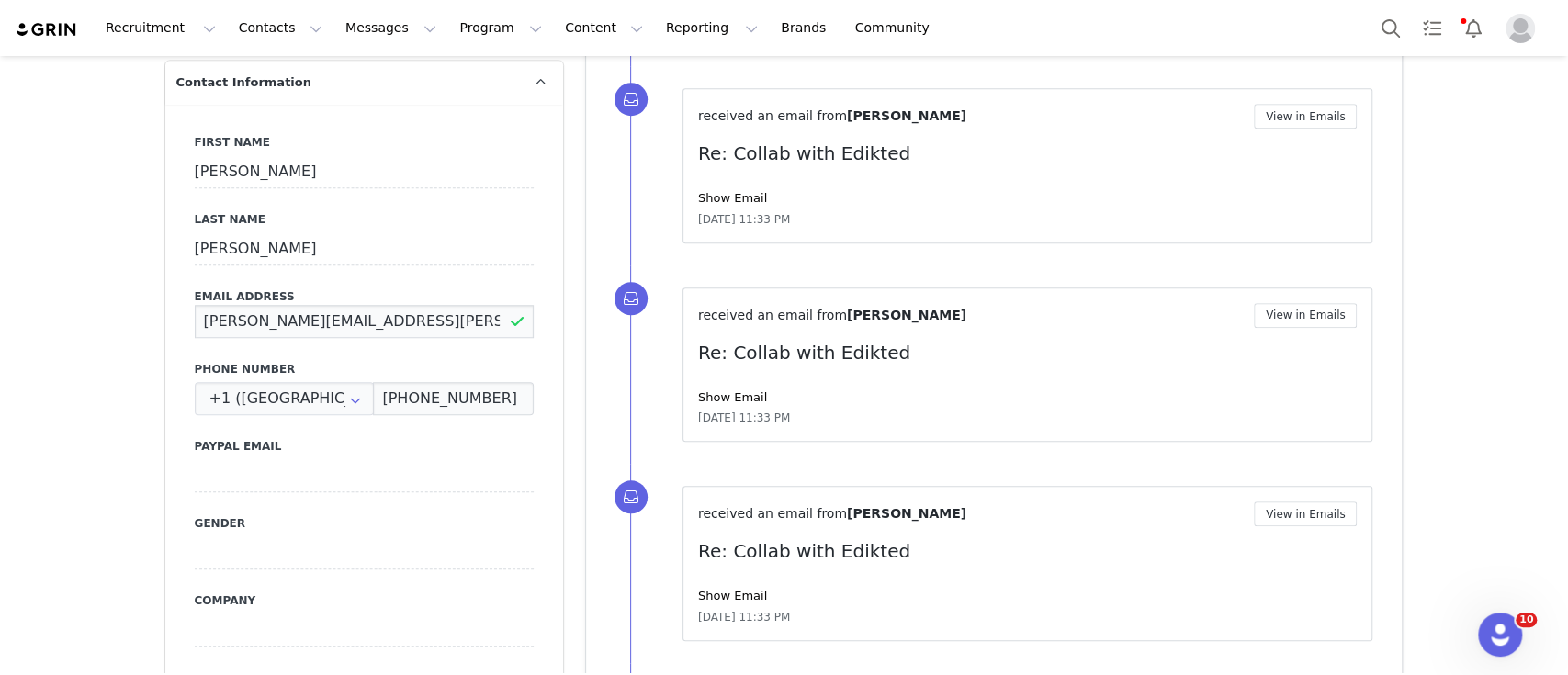
drag, startPoint x: 422, startPoint y: 288, endPoint x: 179, endPoint y: 261, distance: 244.5
click at [184, 262] on div "First Name Maren Last Name Schriver Email Address maren.p.schriver@icloud.com P…" at bounding box center [365, 440] width 398 height 671
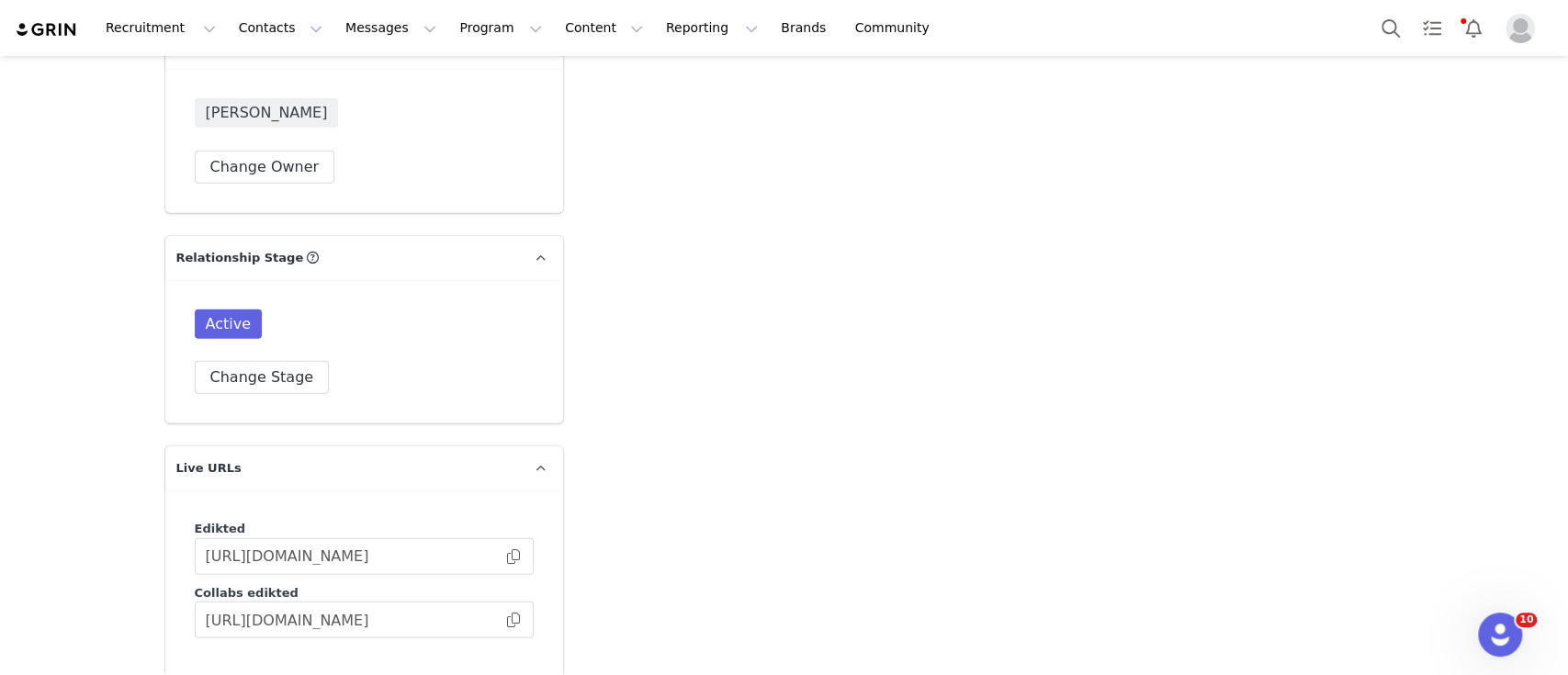
scroll to position [3748, 0]
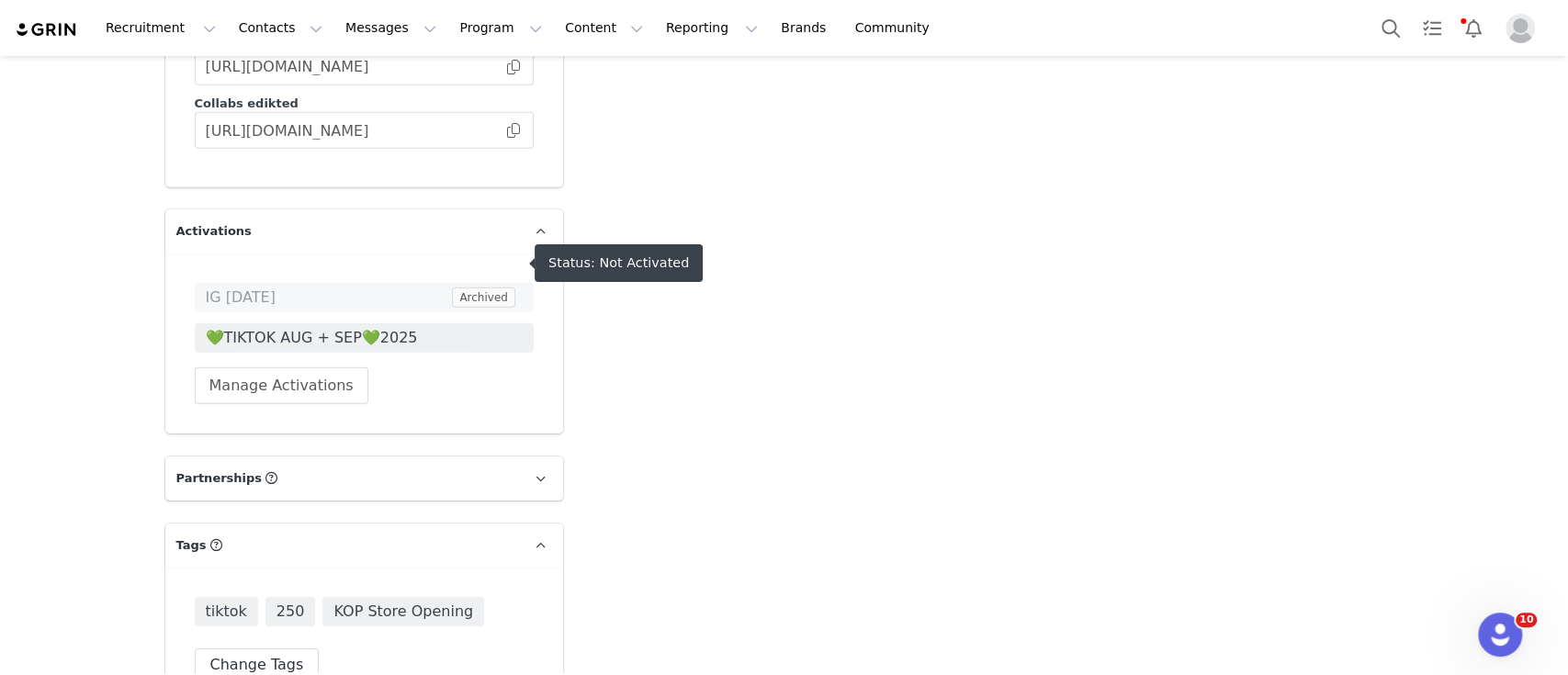
click at [306, 327] on span "💚TIKTOK AUG + SEP💚2025" at bounding box center [364, 337] width 317 height 22
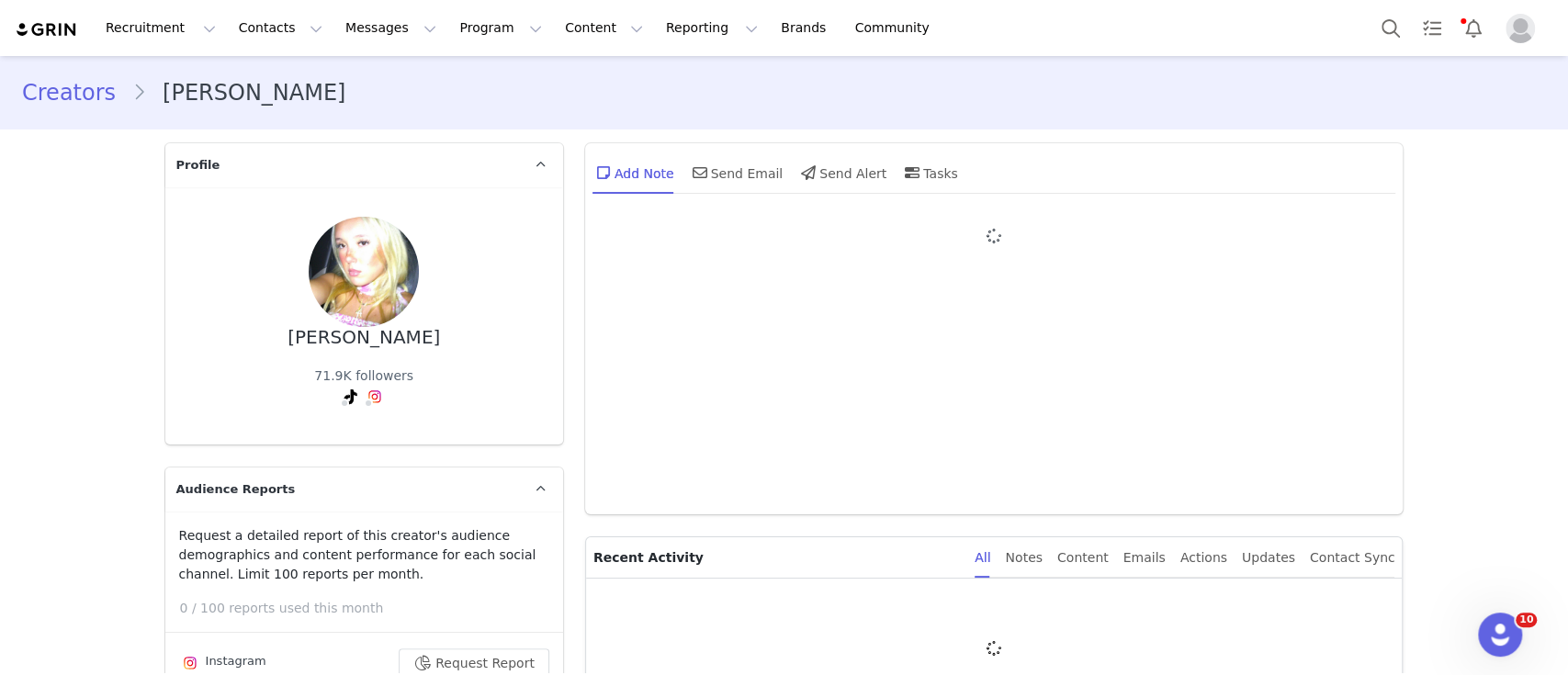
type input "+1 ([GEOGRAPHIC_DATA])"
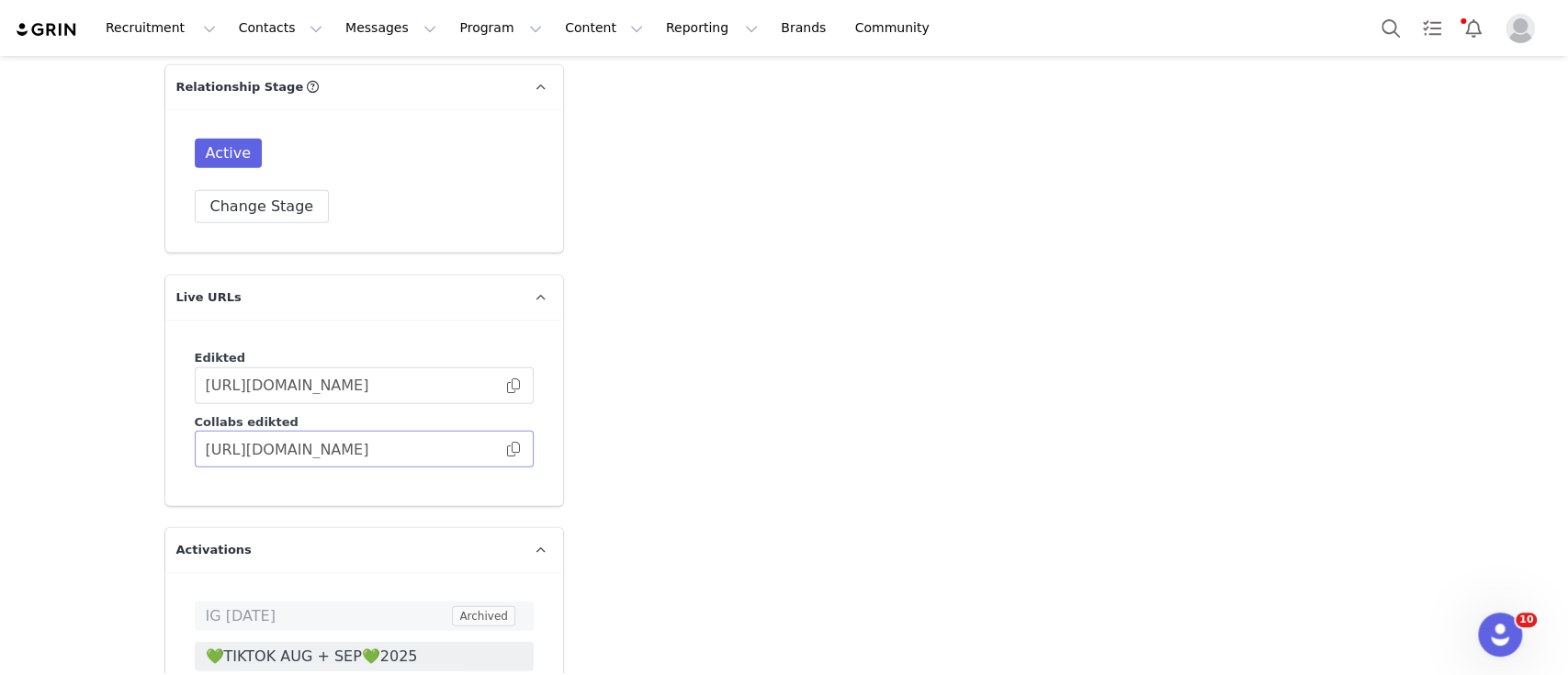
scroll to position [3426, 0]
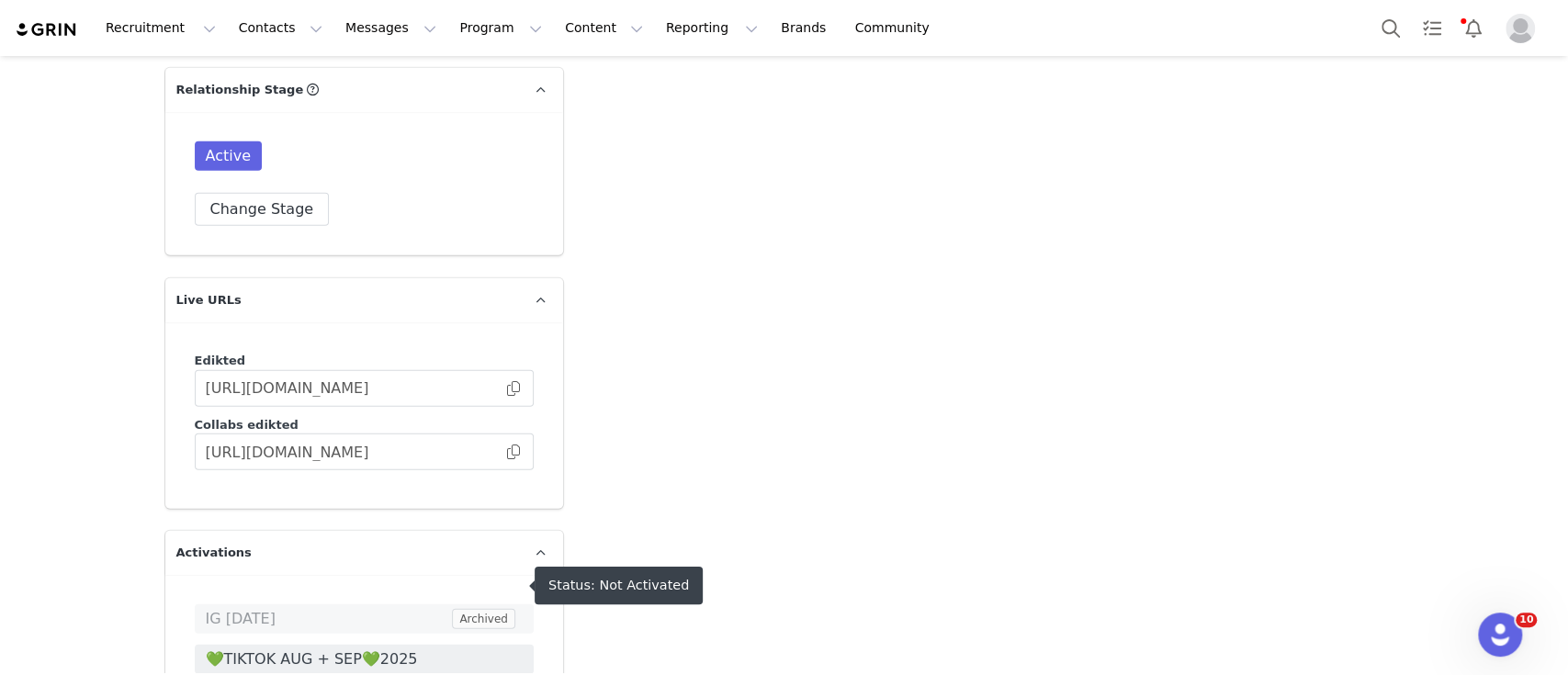
click at [310, 648] on span "💚TIKTOK AUG + SEP💚2025" at bounding box center [364, 659] width 317 height 22
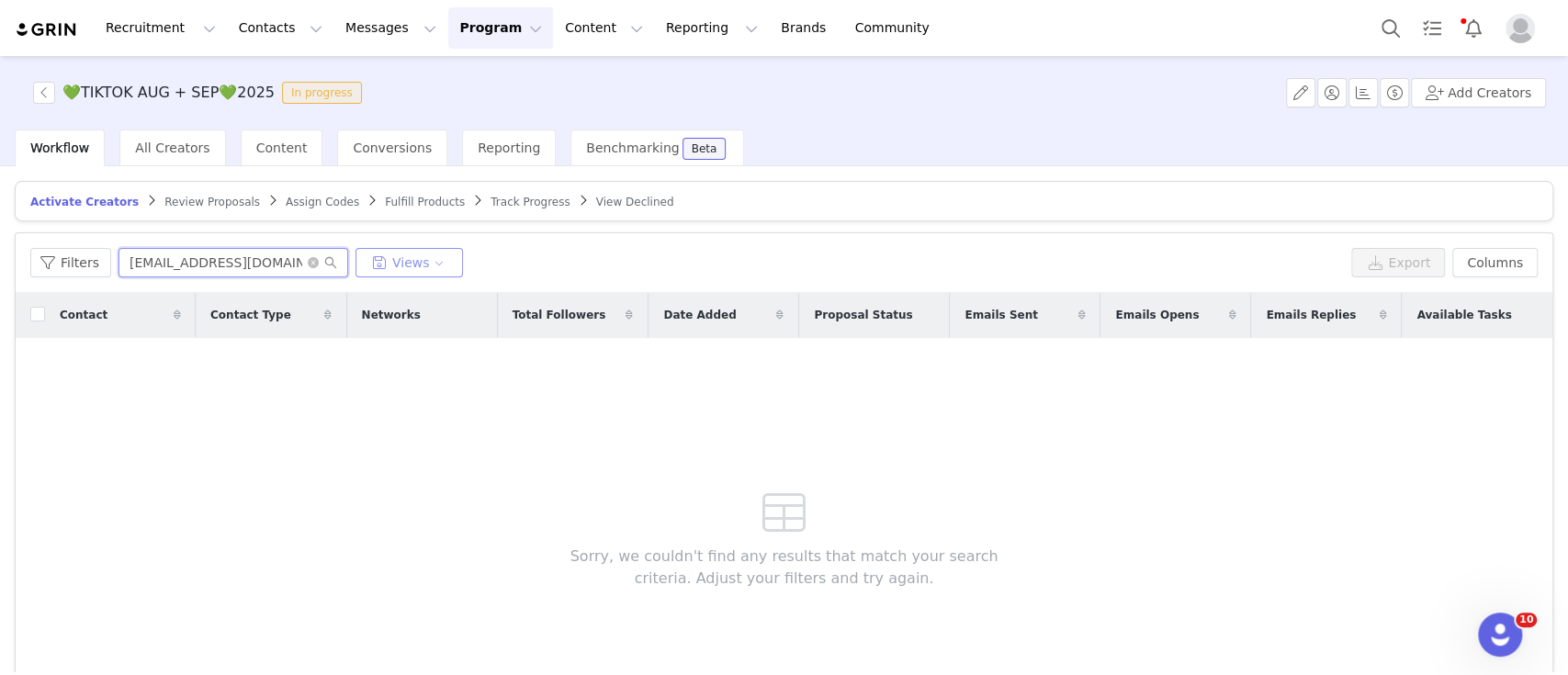
drag, startPoint x: 125, startPoint y: 268, endPoint x: 352, endPoint y: 250, distance: 227.7
click at [352, 250] on div "Filters elleoedwards@gmail.com Views" at bounding box center [687, 262] width 1314 height 30
paste input "maren.p.schriver@icloud"
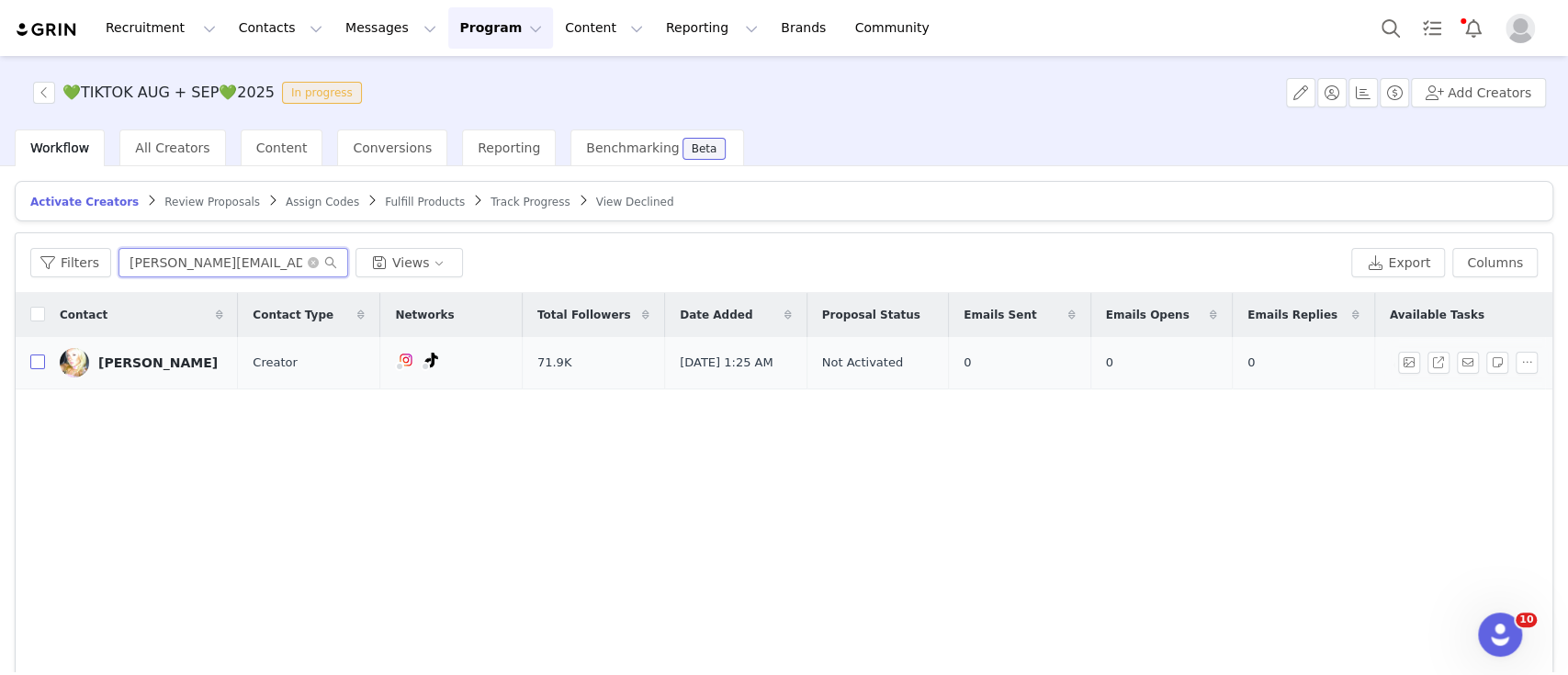
type input "maren.p.schriver@icloud.com"
drag, startPoint x: 37, startPoint y: 365, endPoint x: 553, endPoint y: 340, distance: 516.6
click at [37, 364] on input "checkbox" at bounding box center [37, 361] width 14 height 14
checkbox input "true"
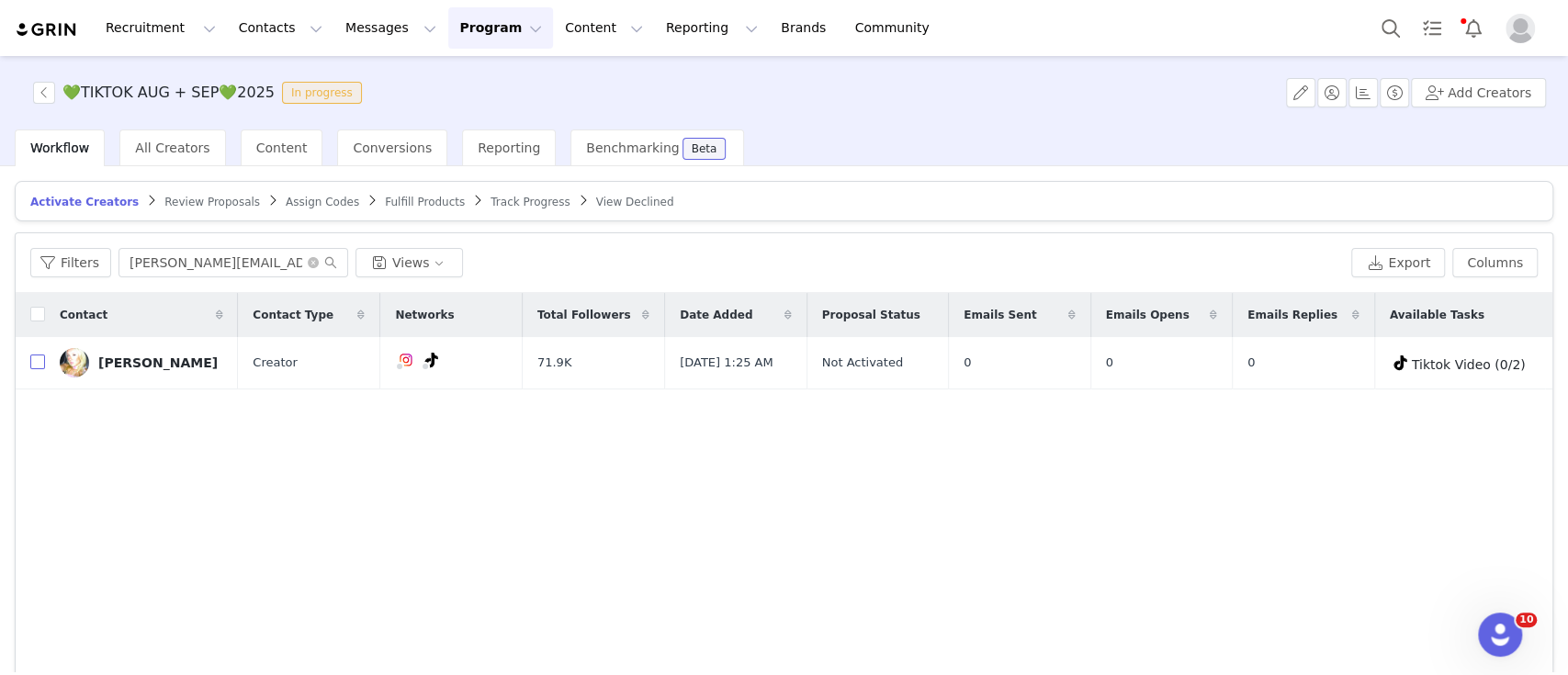
checkbox input "true"
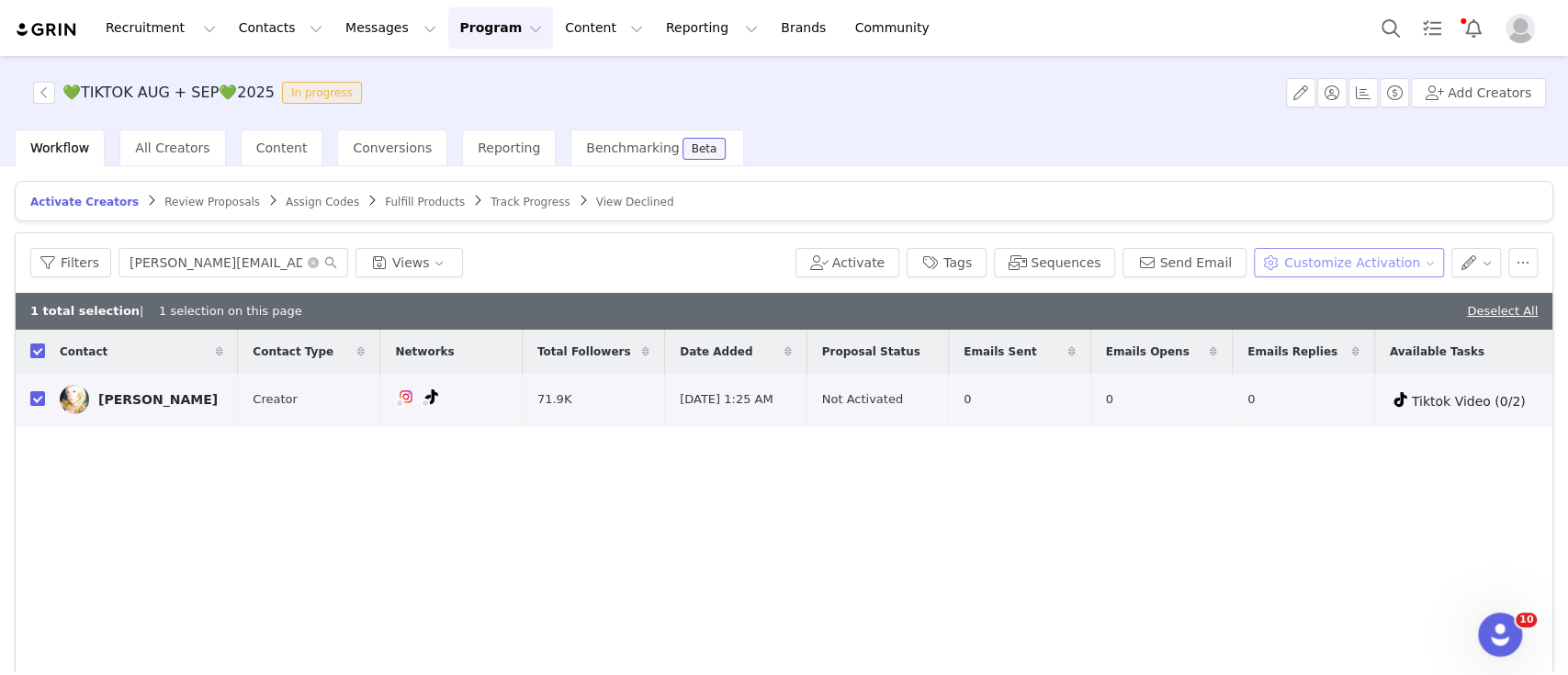
click at [1379, 248] on button "Customize Activation" at bounding box center [1349, 262] width 191 height 30
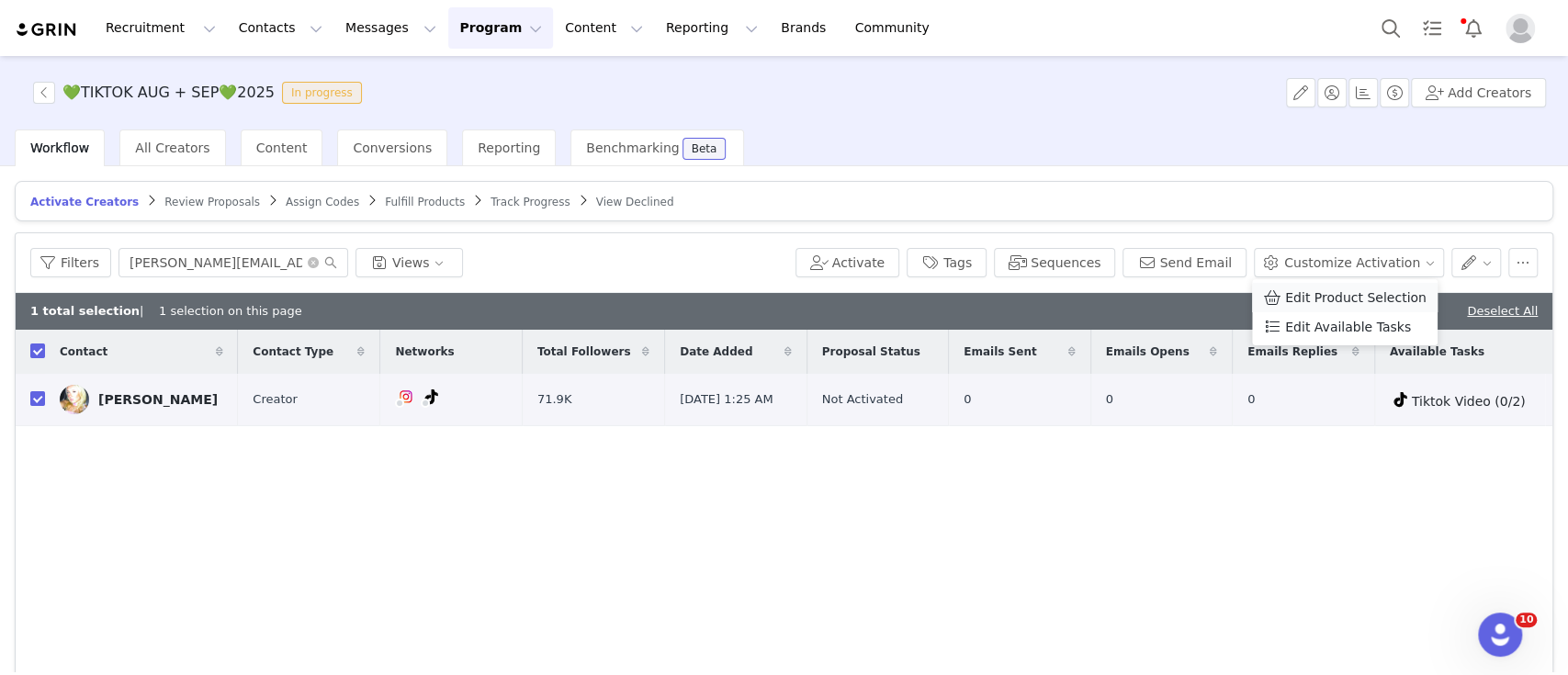
click at [1362, 294] on span "Edit Product Selection" at bounding box center [1356, 297] width 141 height 20
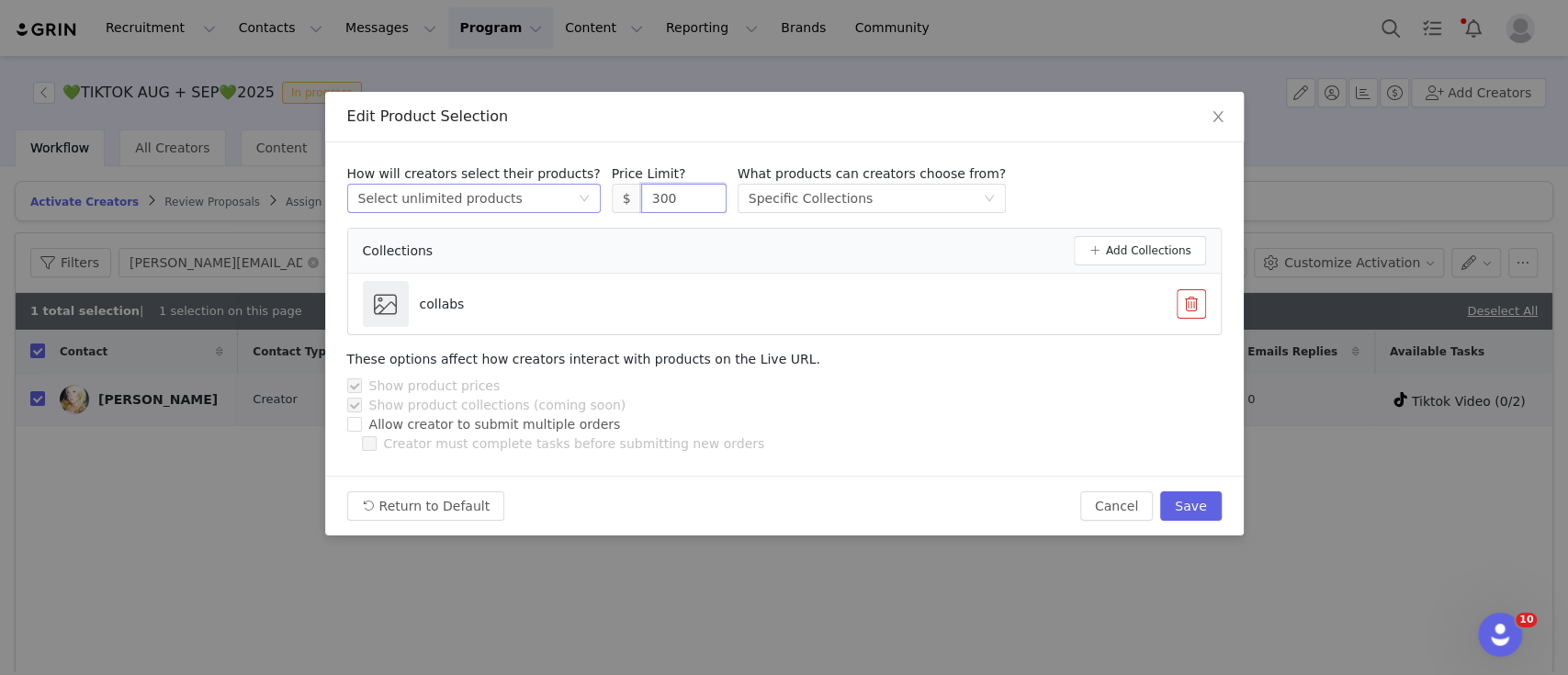
click at [520, 194] on div "How will creators select their products? Select method Select unlimited product…" at bounding box center [784, 189] width 874 height 49
click at [1188, 495] on button "Save" at bounding box center [1191, 506] width 61 height 30
type input "300"
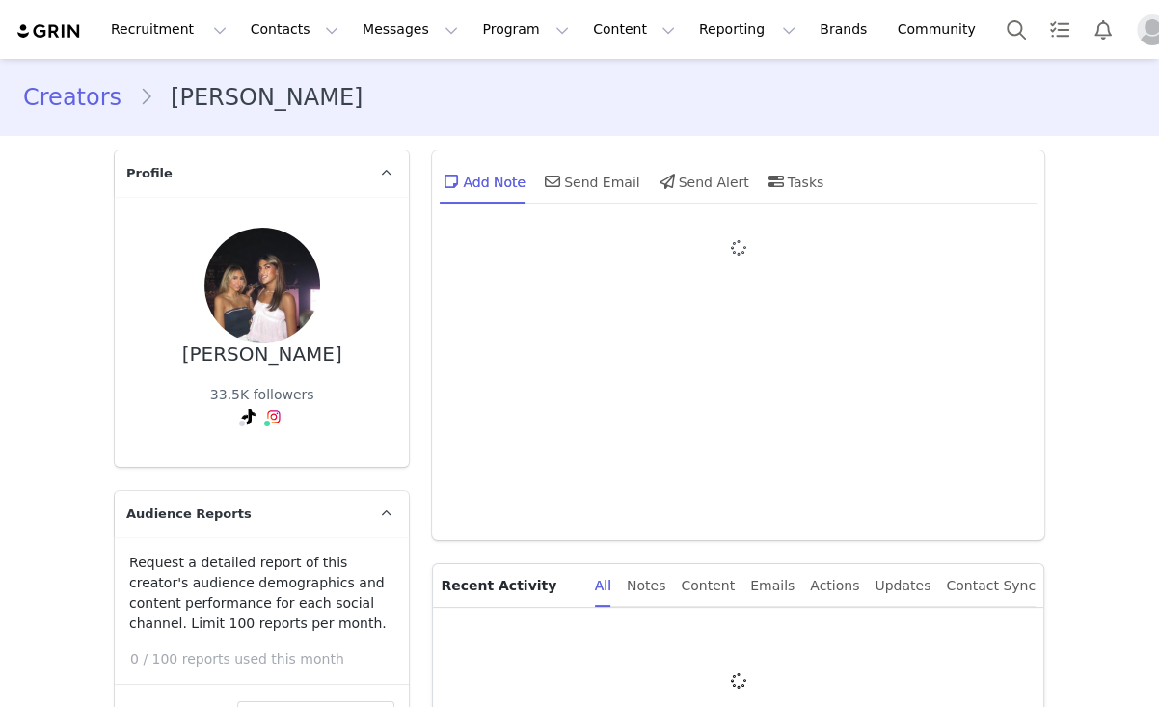
type input "+1 ([GEOGRAPHIC_DATA])"
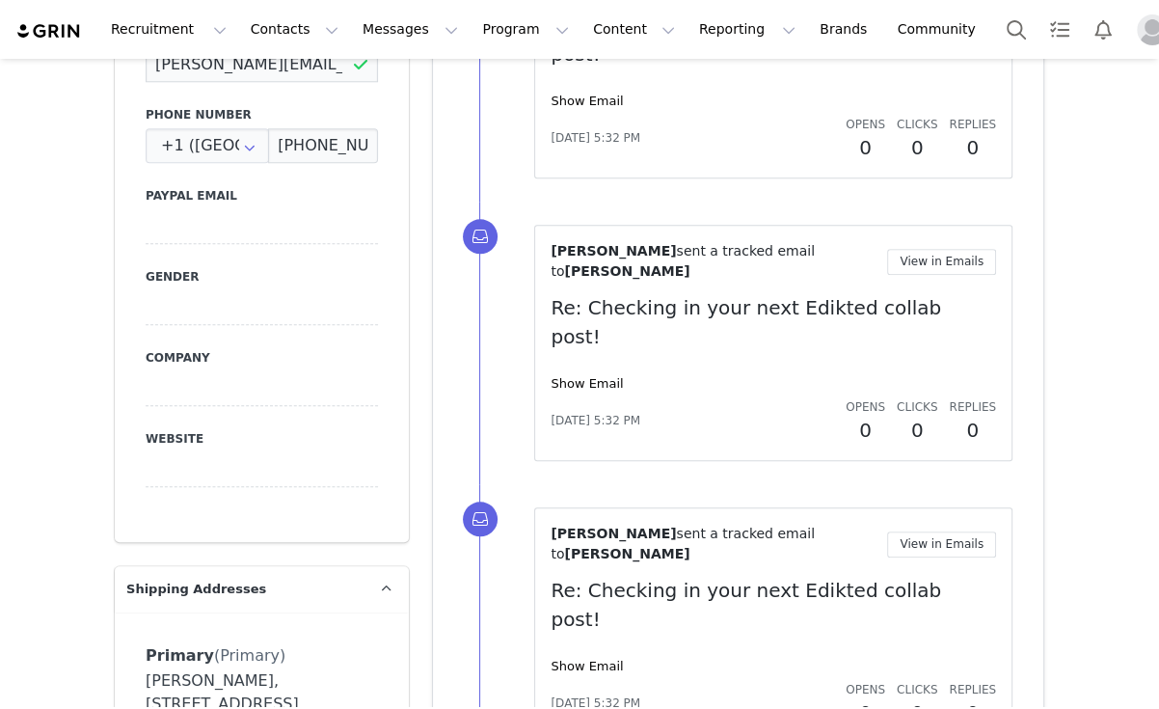
click at [279, 73] on input "zane.mehta@icloud.com" at bounding box center [262, 64] width 232 height 35
click at [278, 72] on input "zane.mehta@icloud.com" at bounding box center [262, 64] width 232 height 35
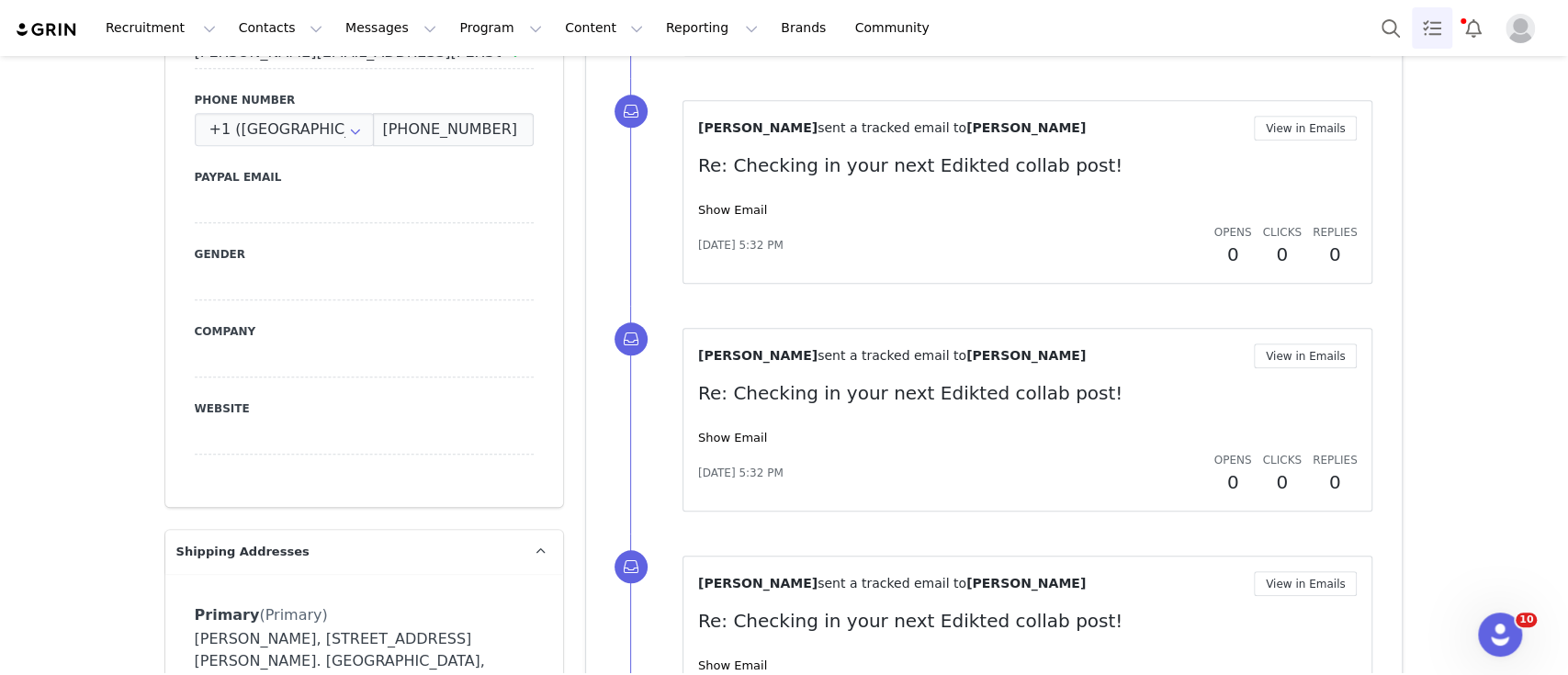
drag, startPoint x: 1411, startPoint y: 31, endPoint x: 1269, endPoint y: 55, distance: 144.0
click at [1103, 30] on link "Tasks" at bounding box center [1432, 28] width 40 height 41
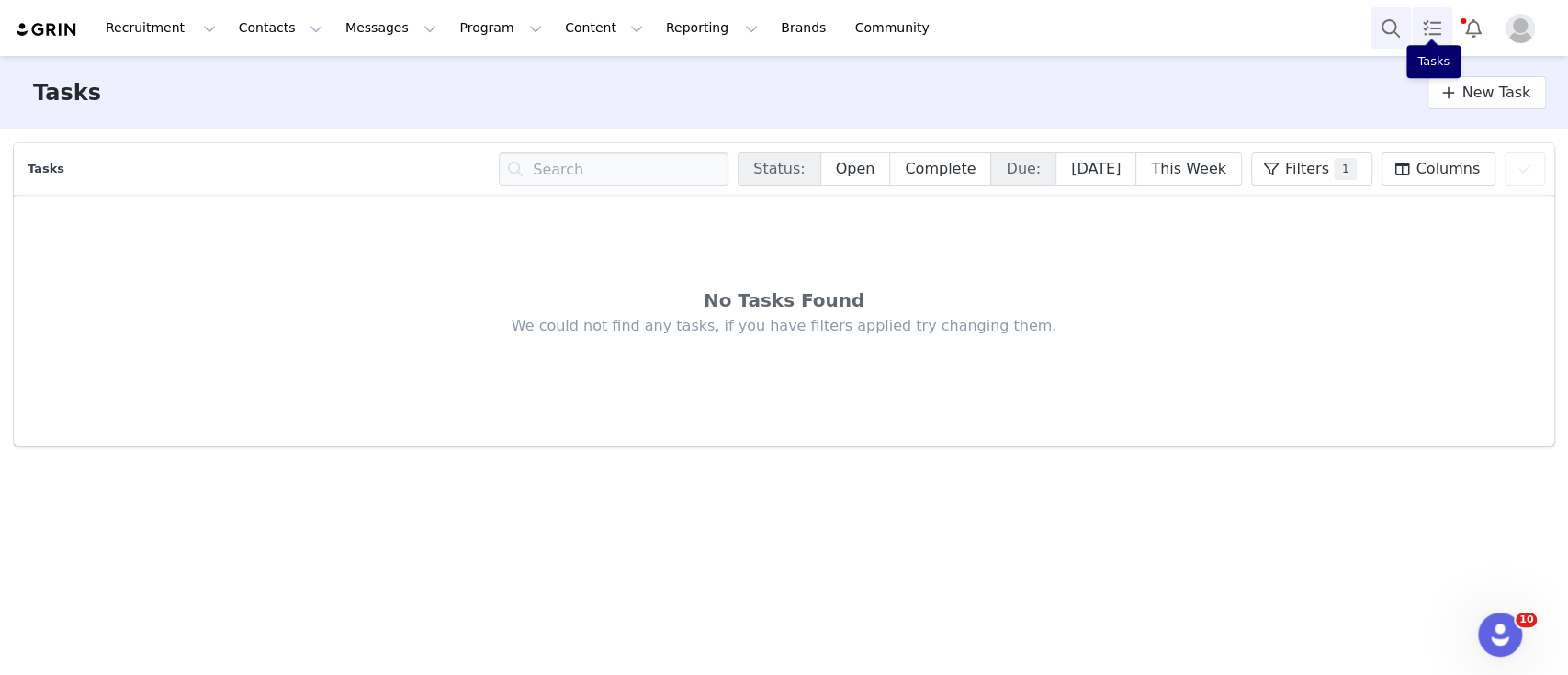
click at [1103, 21] on button "Search" at bounding box center [1391, 28] width 40 height 41
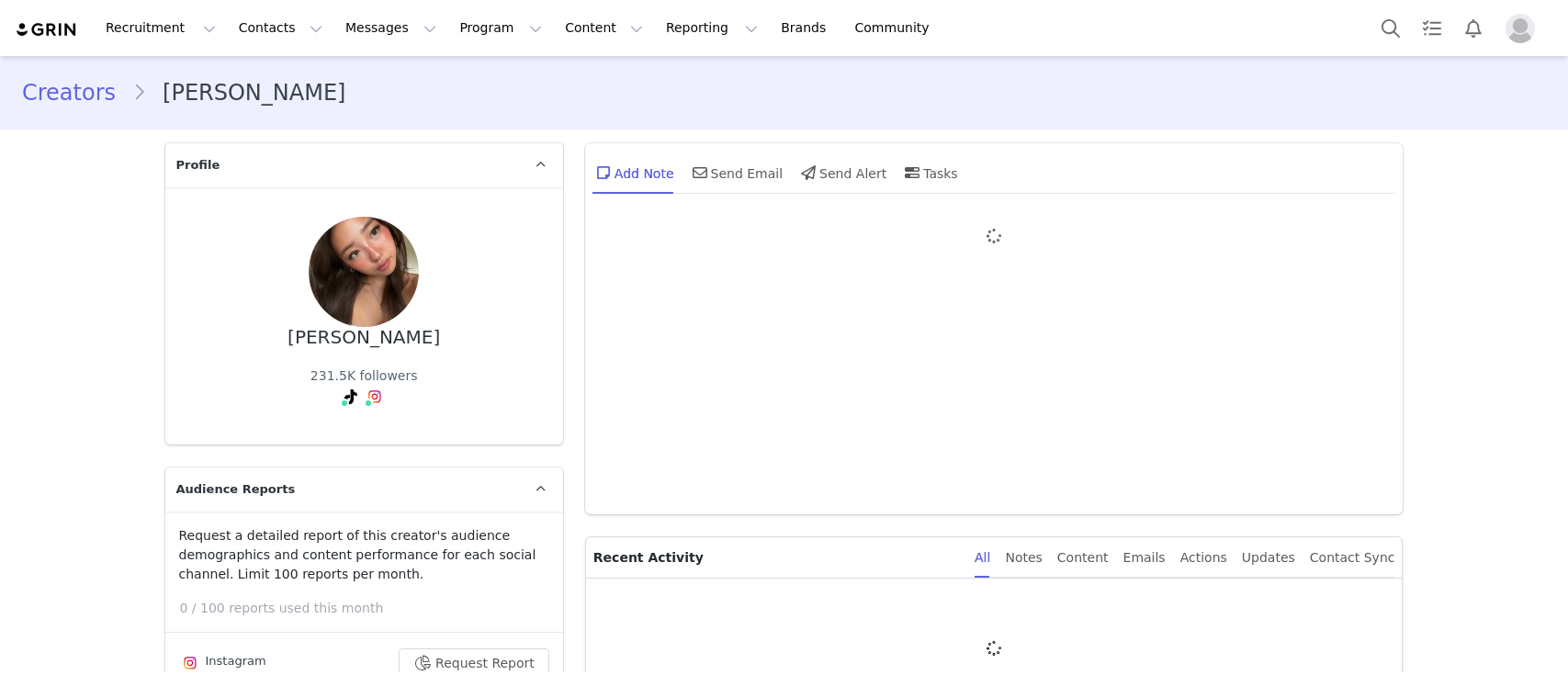
type input "+1 ([GEOGRAPHIC_DATA])"
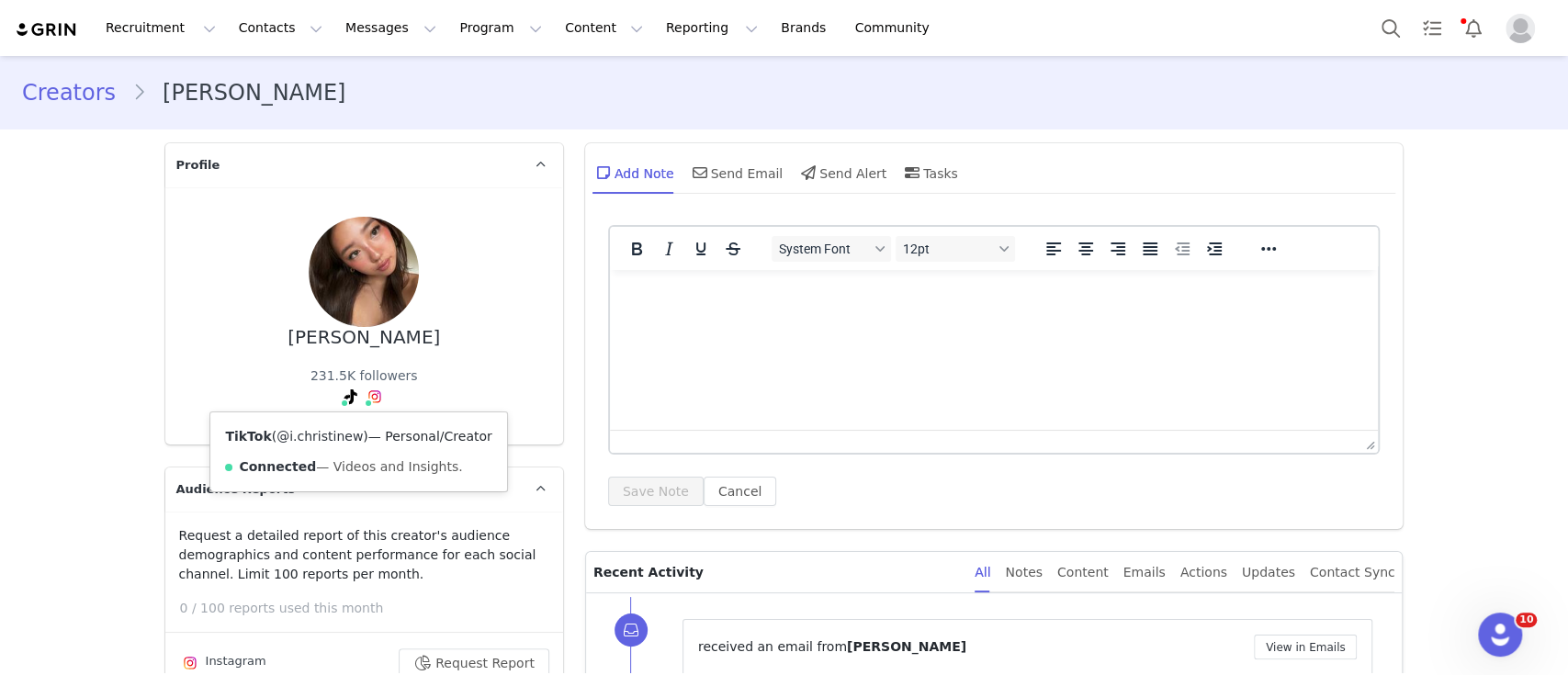
click at [320, 428] on link "@i.christinew" at bounding box center [319, 435] width 87 height 14
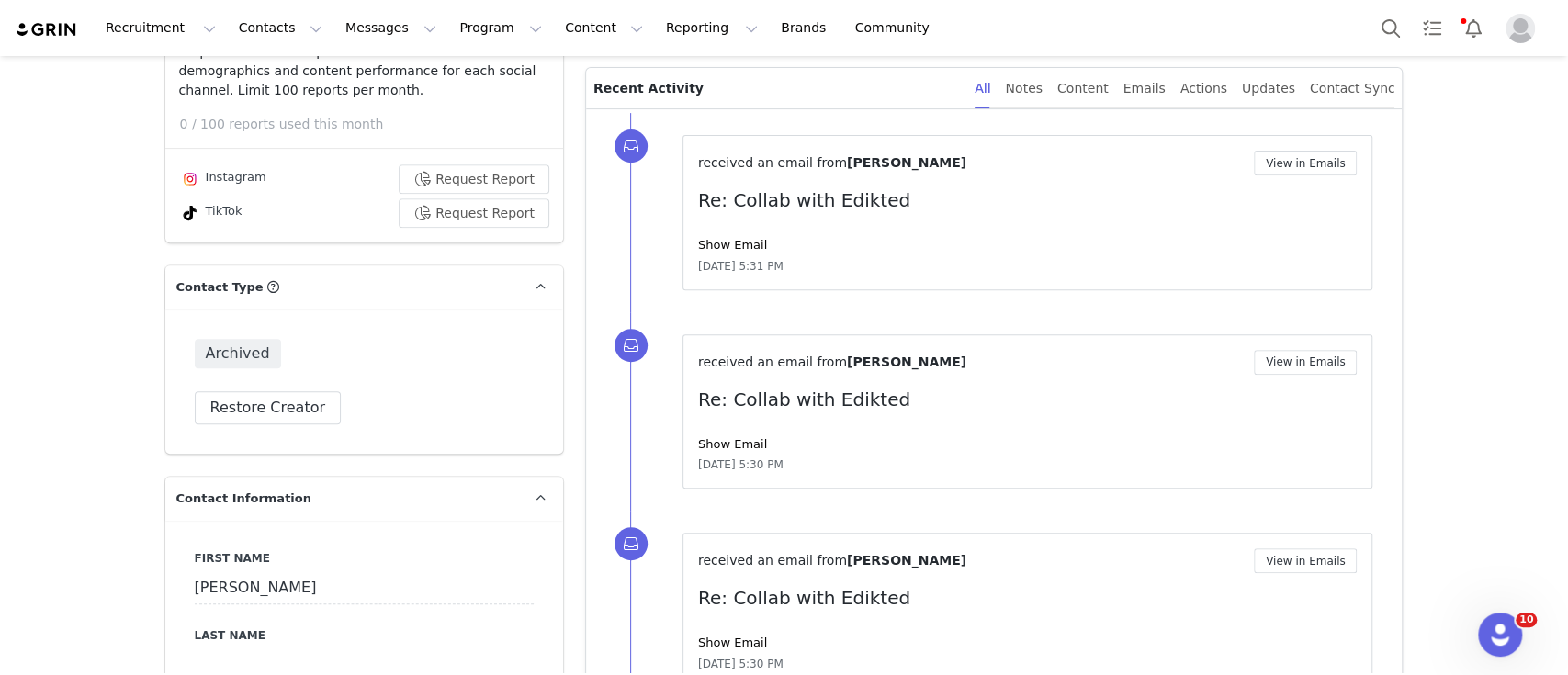
scroll to position [489, 0]
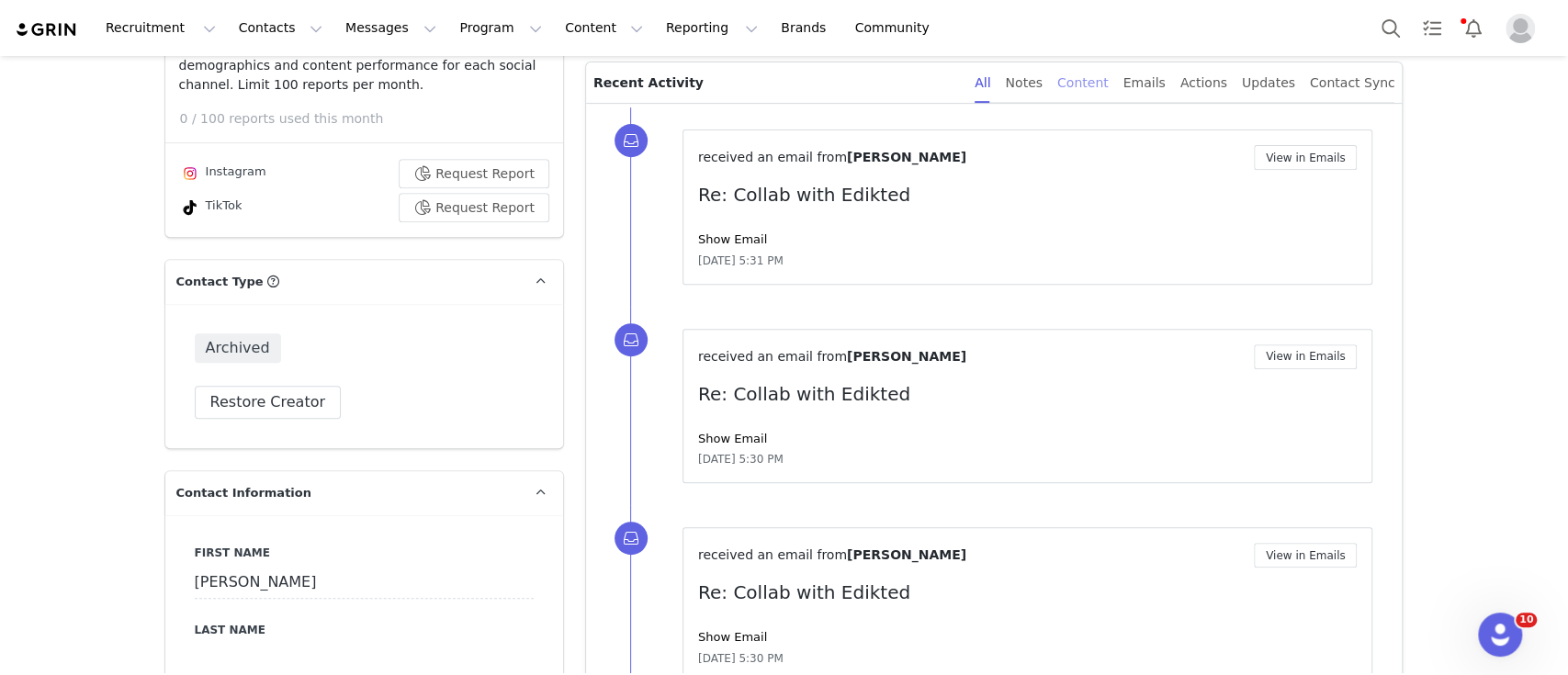
click at [1091, 89] on div "Content" at bounding box center [1083, 83] width 51 height 41
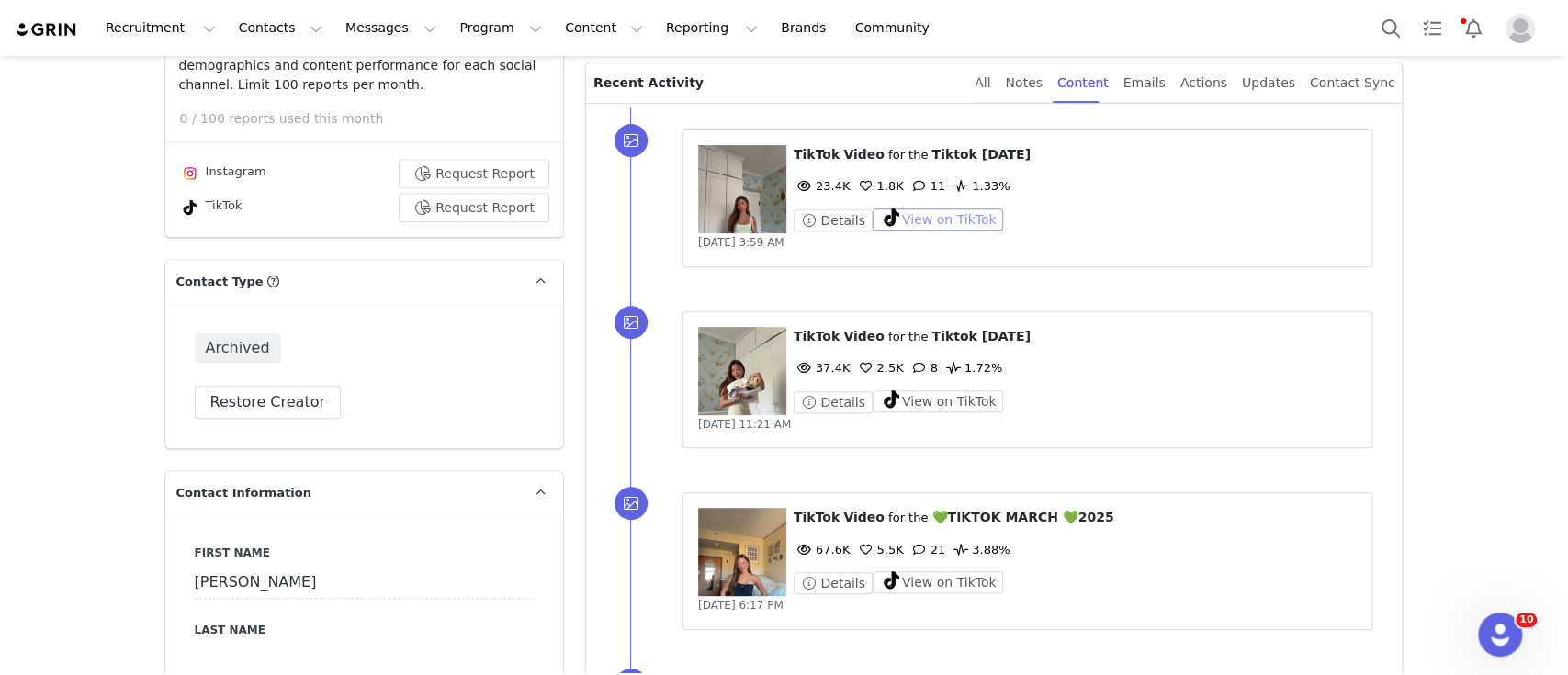
click at [929, 223] on button "View on TikTok" at bounding box center [938, 219] width 131 height 22
click at [948, 392] on button "View on TikTok" at bounding box center [938, 401] width 131 height 22
click at [924, 591] on button "View on TikTok" at bounding box center [938, 582] width 131 height 22
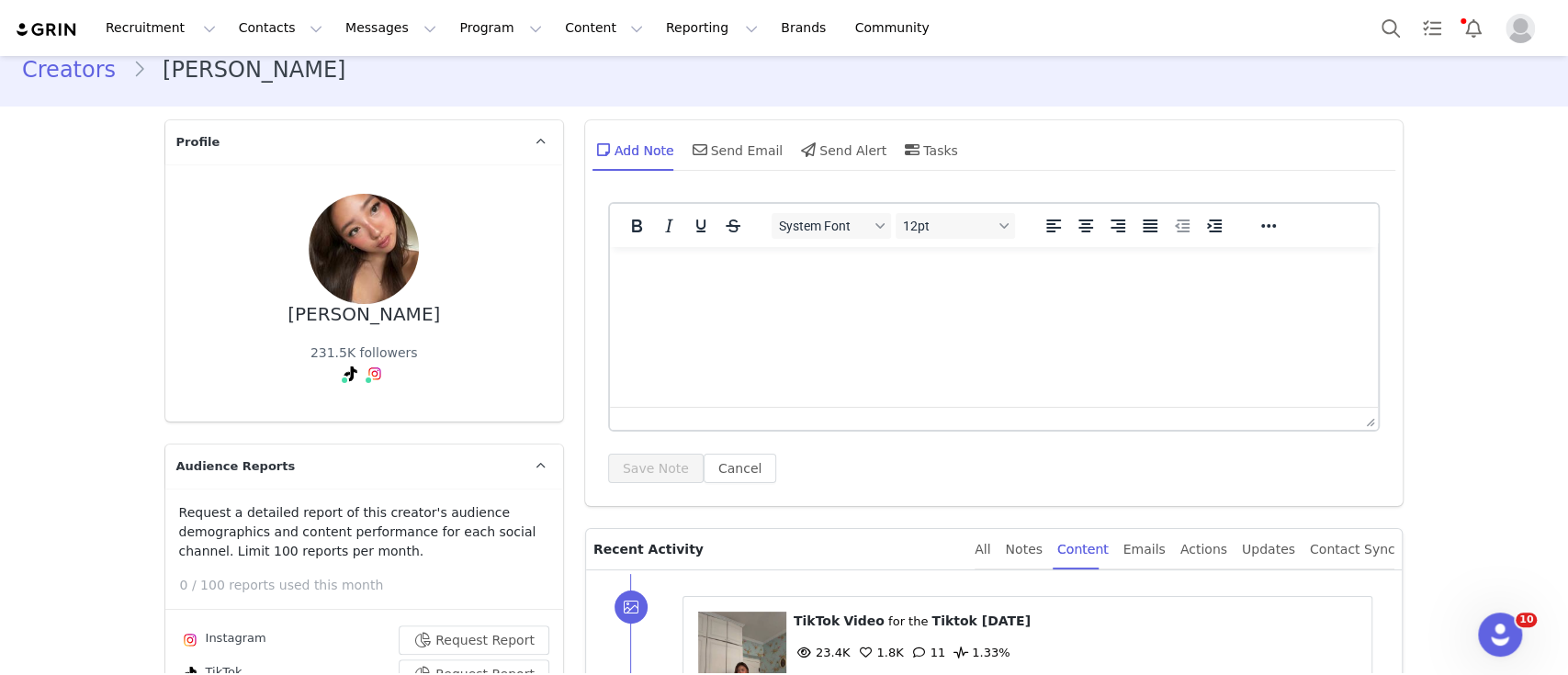
scroll to position [0, 0]
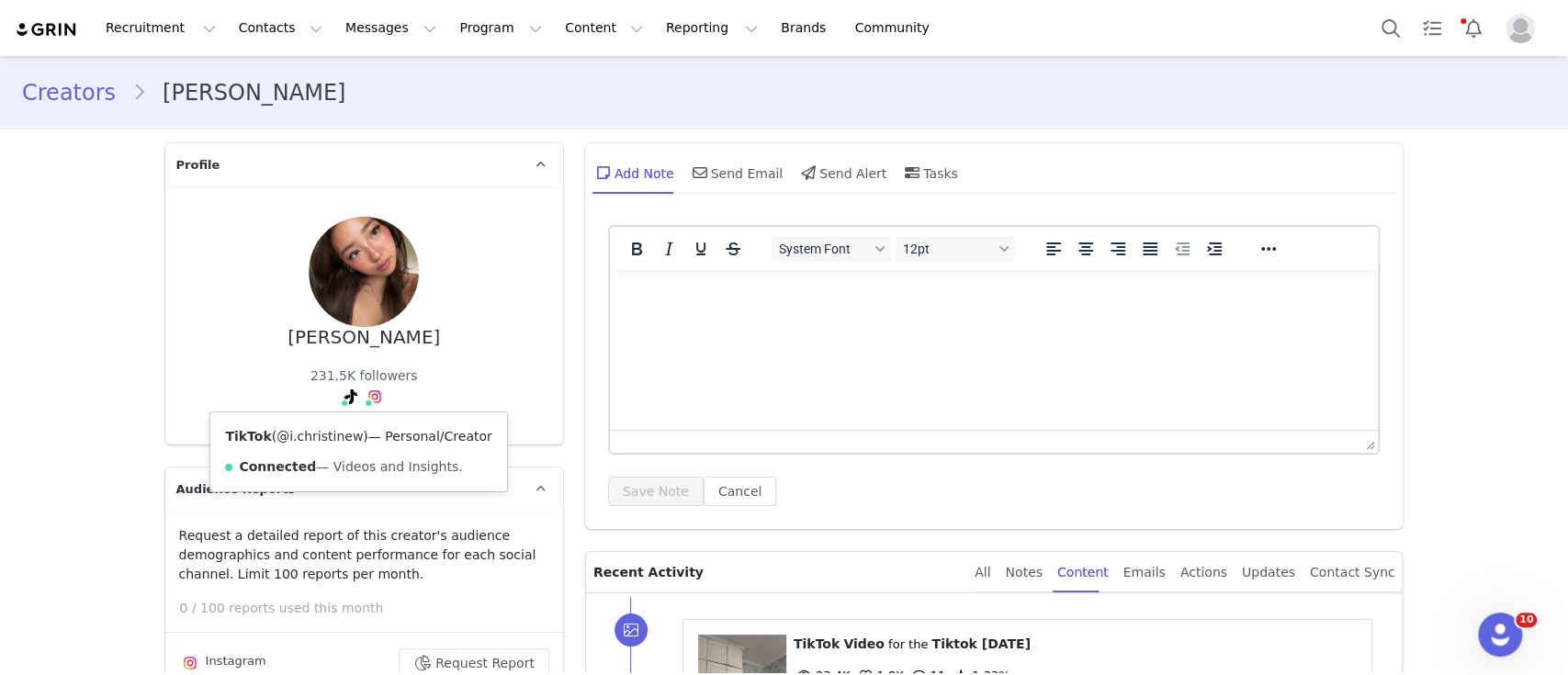
click at [320, 436] on link "@i.christinew" at bounding box center [319, 435] width 87 height 14
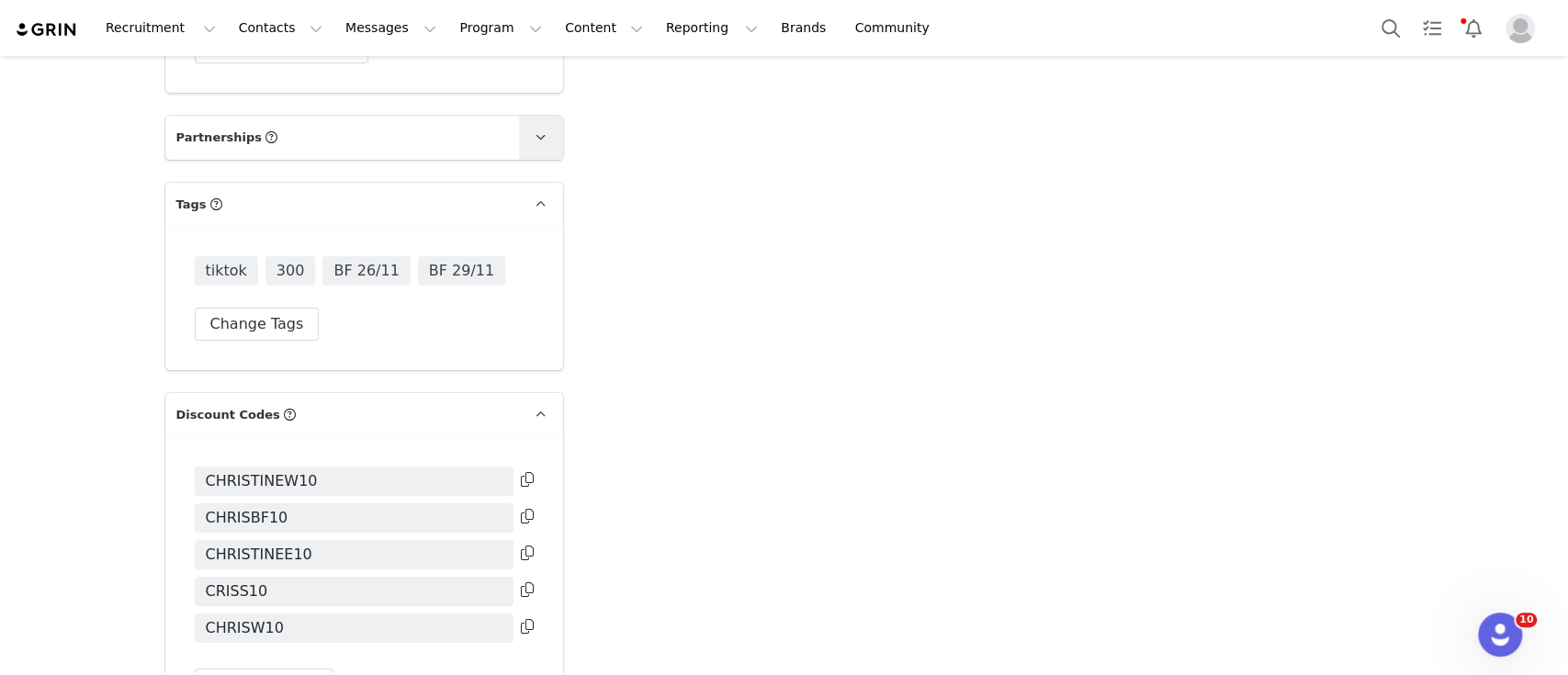
scroll to position [4161, 0]
